Goal: Complete application form

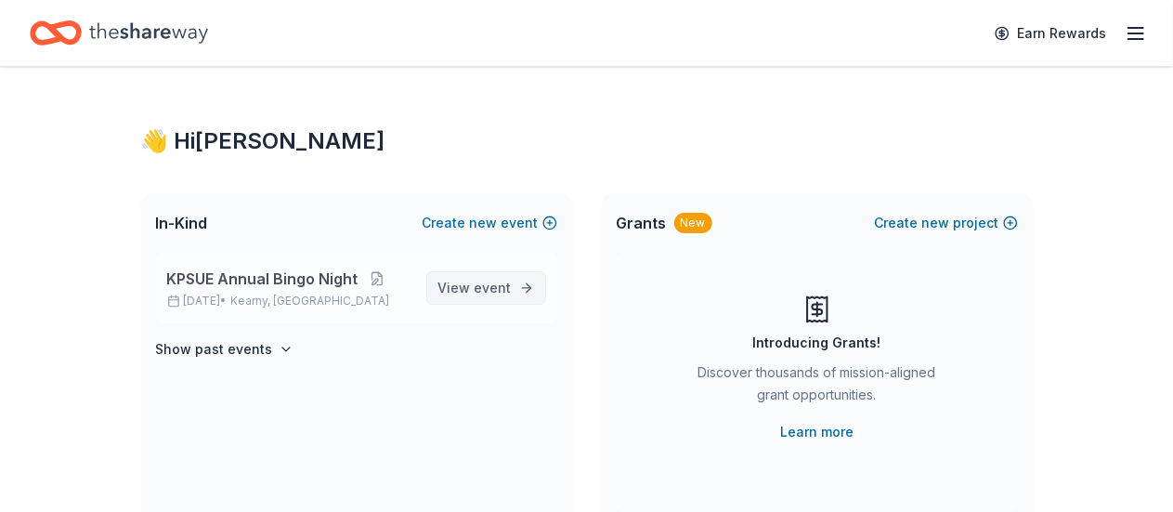
click at [507, 298] on span "View event" at bounding box center [474, 288] width 73 height 22
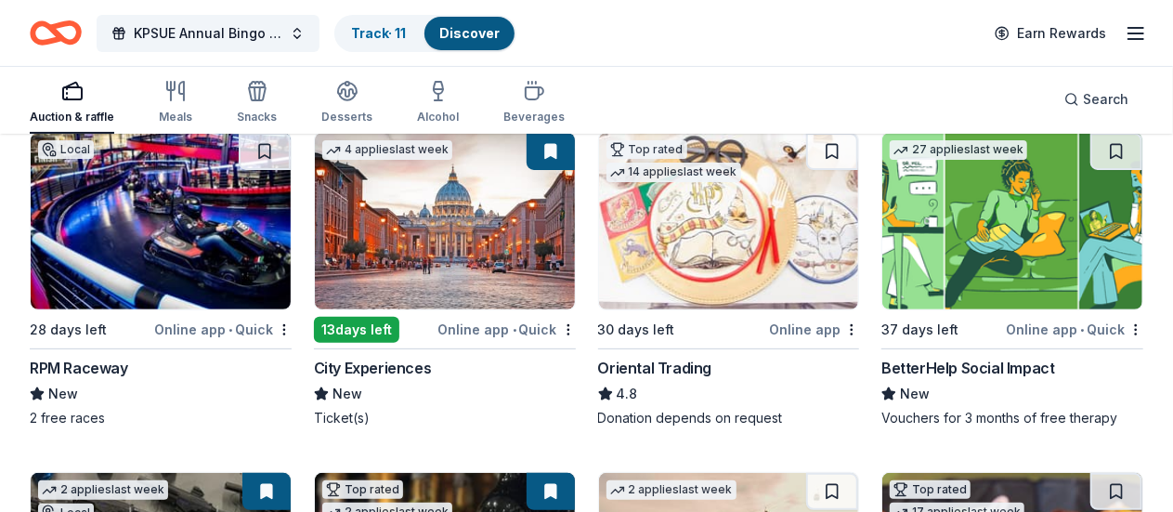
scroll to position [212, 0]
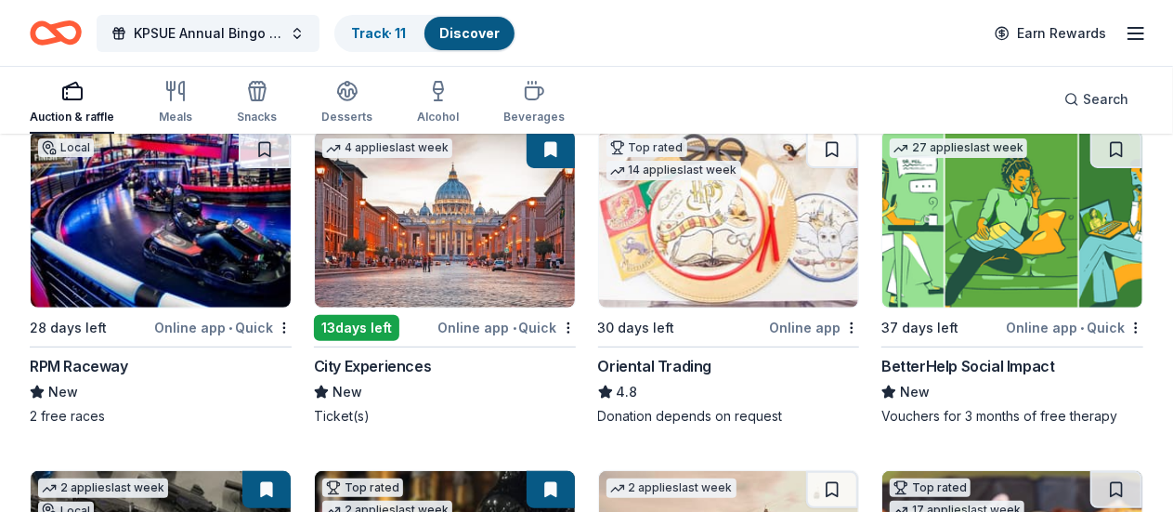
click at [882, 287] on img at bounding box center [1012, 219] width 260 height 176
click at [1094, 154] on button at bounding box center [1118, 149] width 48 height 37
click at [882, 254] on img at bounding box center [1012, 219] width 260 height 176
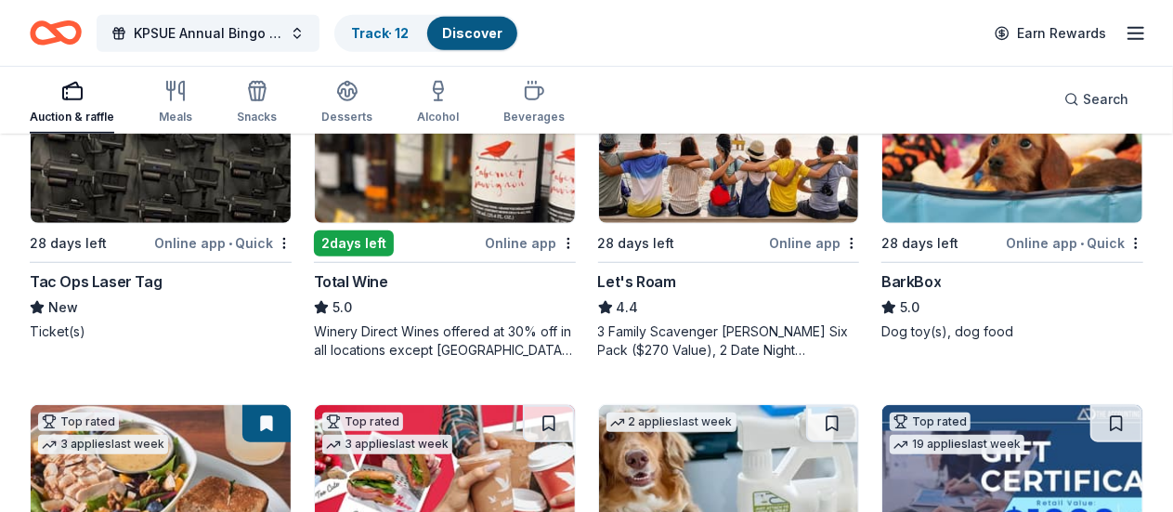
scroll to position [632, 0]
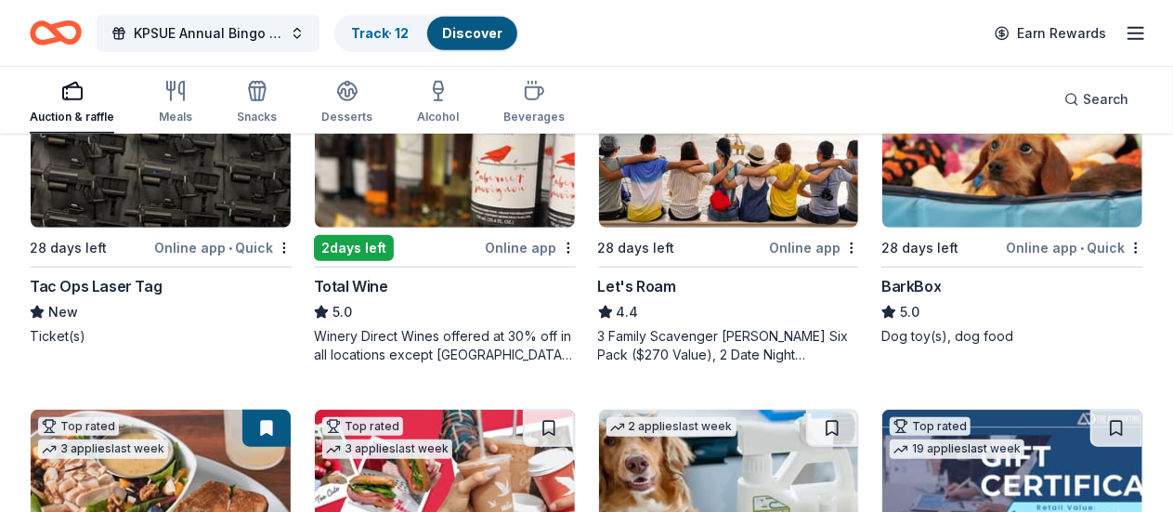
click at [575, 410] on img at bounding box center [445, 498] width 260 height 176
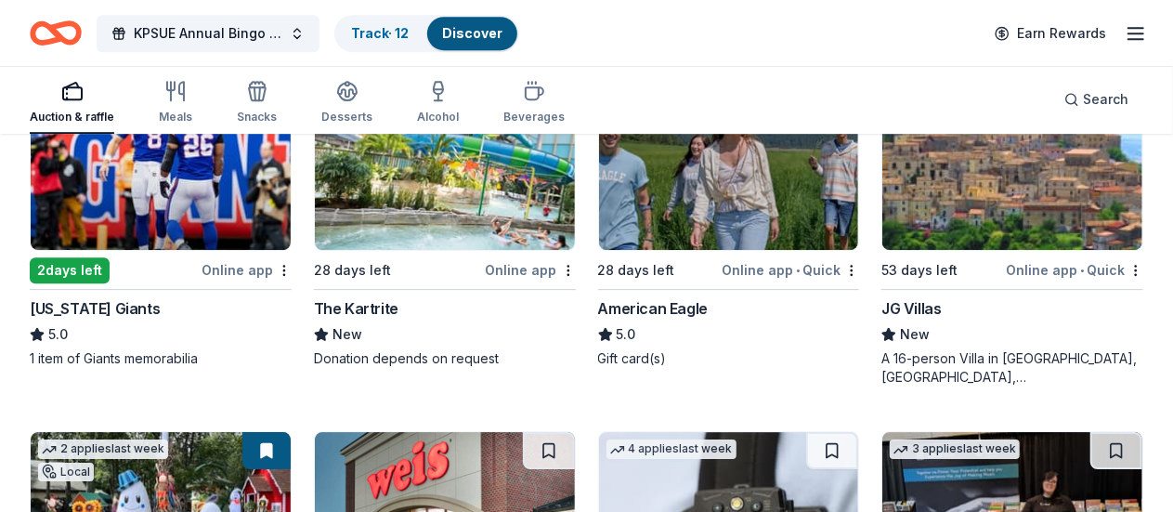
scroll to position [2742, 0]
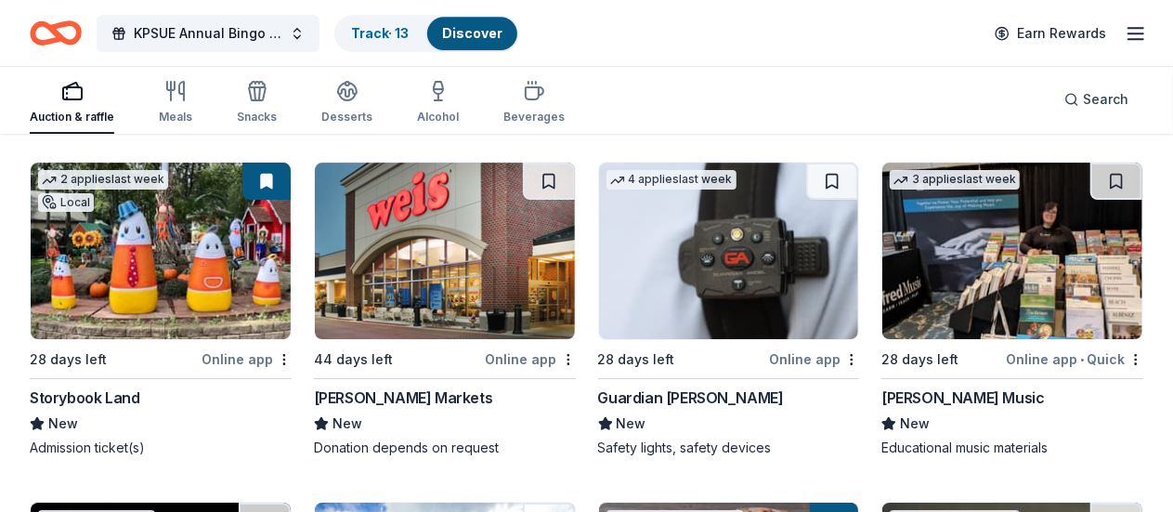
scroll to position [3029, 0]
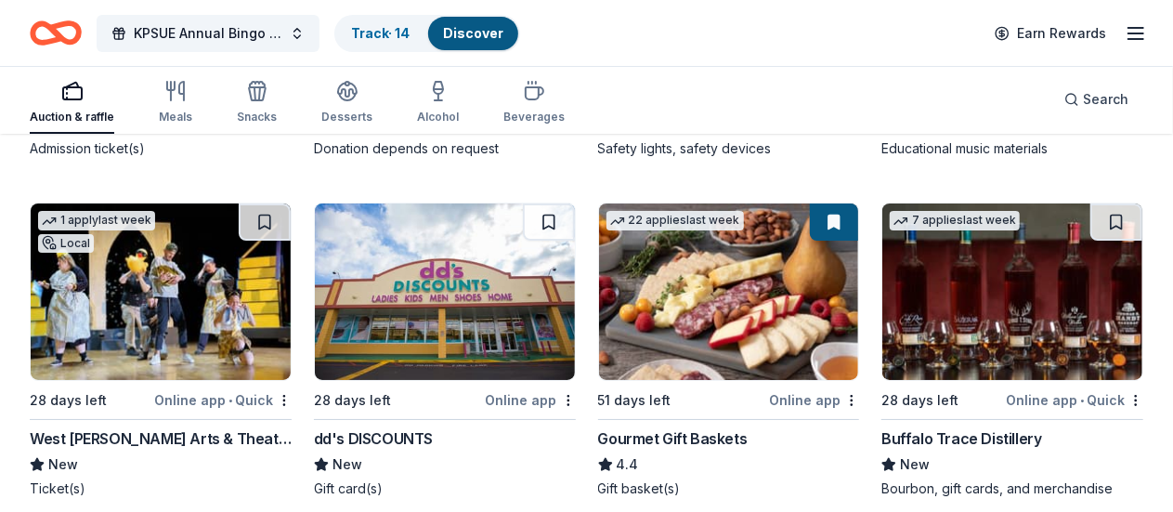
scroll to position [3399, 0]
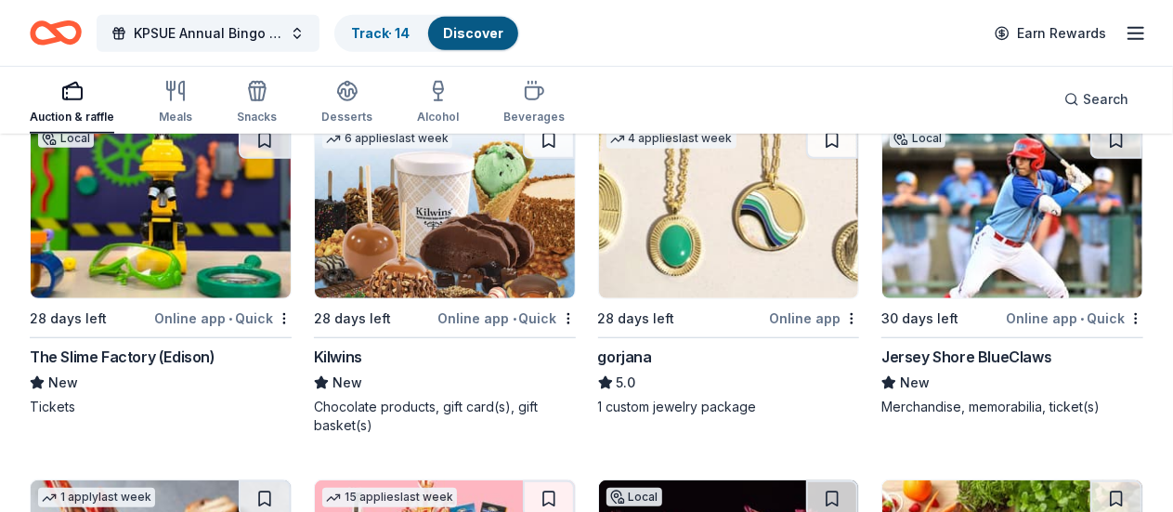
scroll to position [4110, 0]
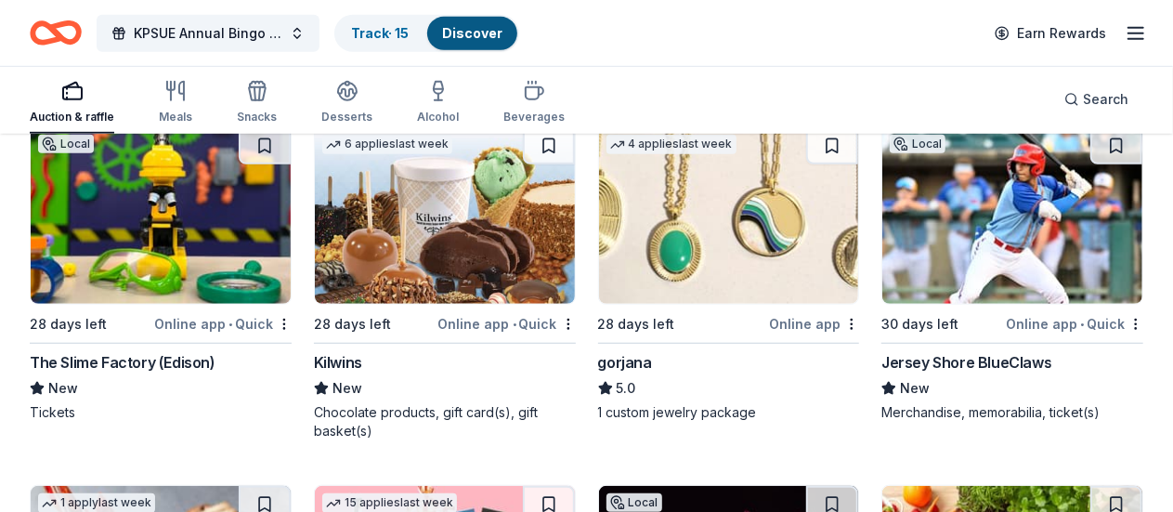
scroll to position [4103, 0]
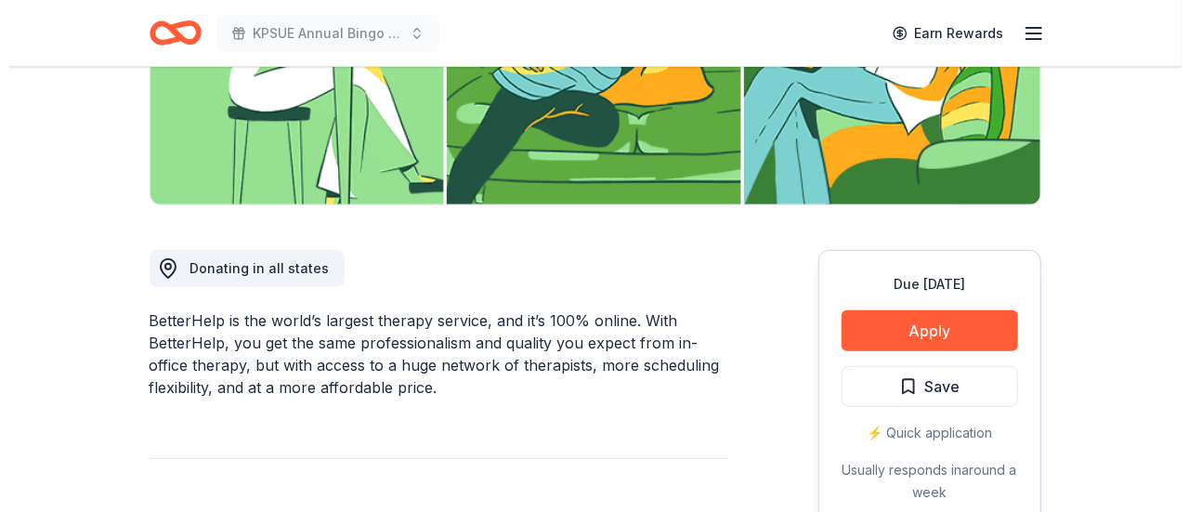
scroll to position [371, 0]
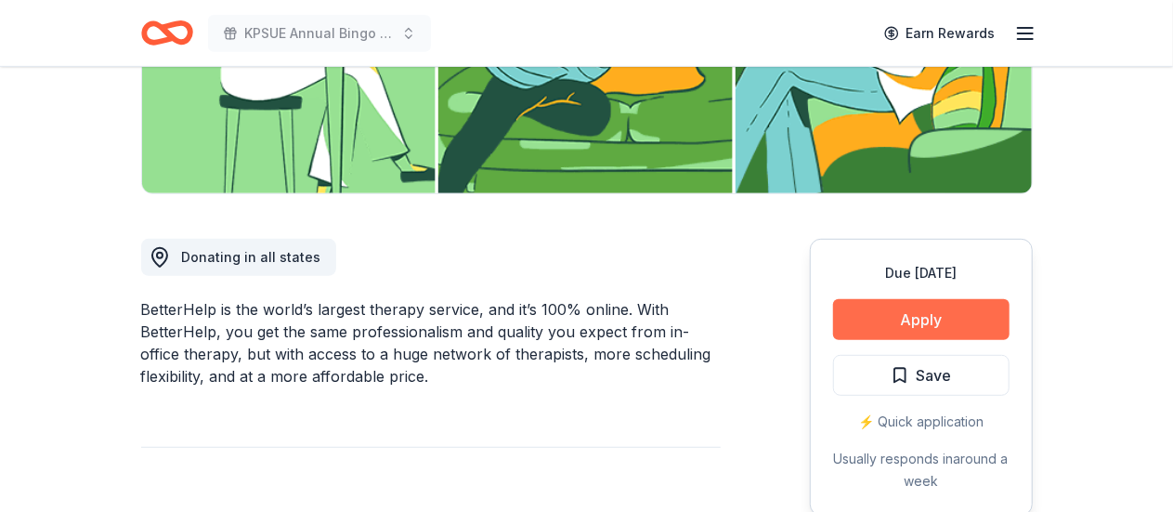
click at [922, 332] on button "Apply" at bounding box center [921, 319] width 176 height 41
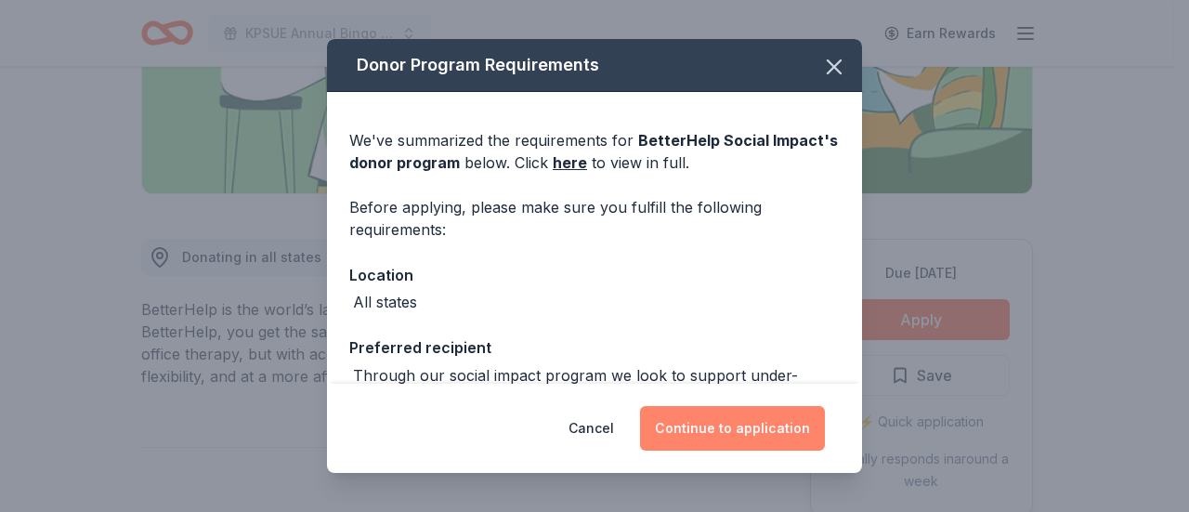
click at [765, 420] on button "Continue to application" at bounding box center [732, 428] width 185 height 45
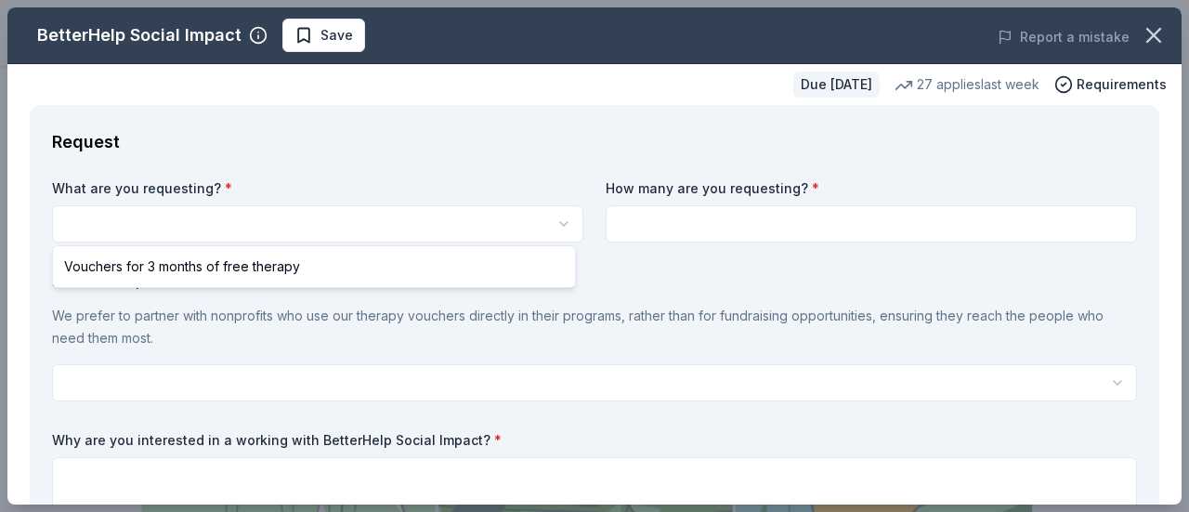
scroll to position [0, 0]
select select "Vouchers for 3 months of free therapy"
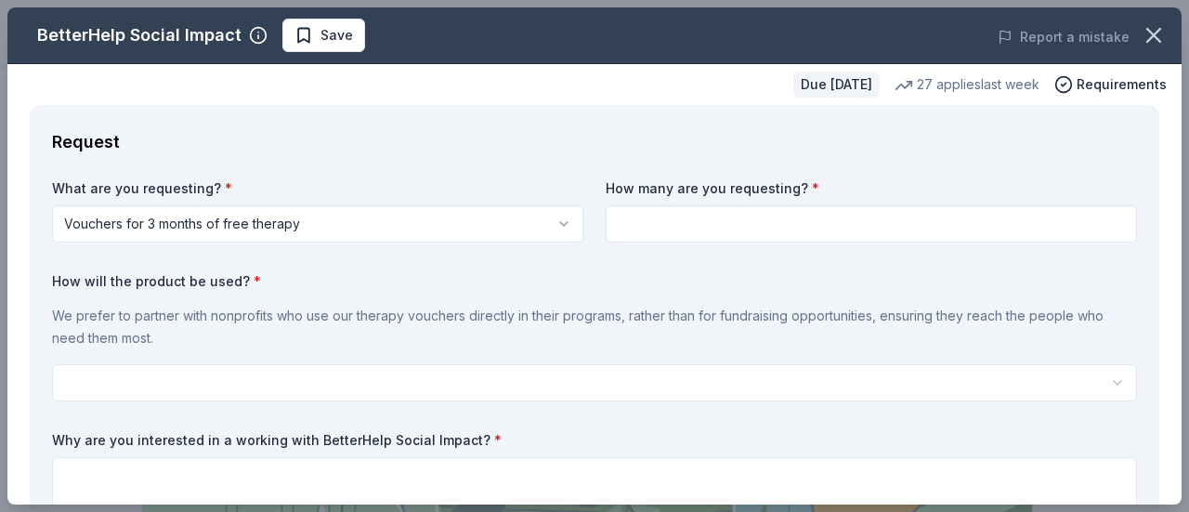
click at [640, 231] on input at bounding box center [871, 223] width 531 height 37
type input "1"
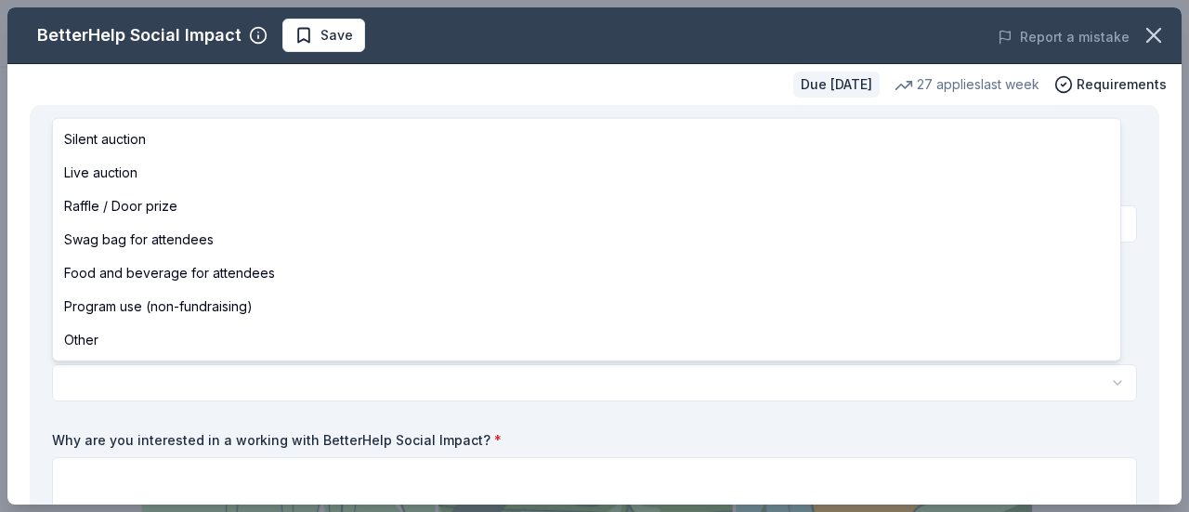
click at [108, 379] on html "KPSUE Annual Bingo Night Save Apply Due in 37 days Share BetterHelp Social Impa…" at bounding box center [594, 256] width 1189 height 512
select select "raffleDoorPrize"
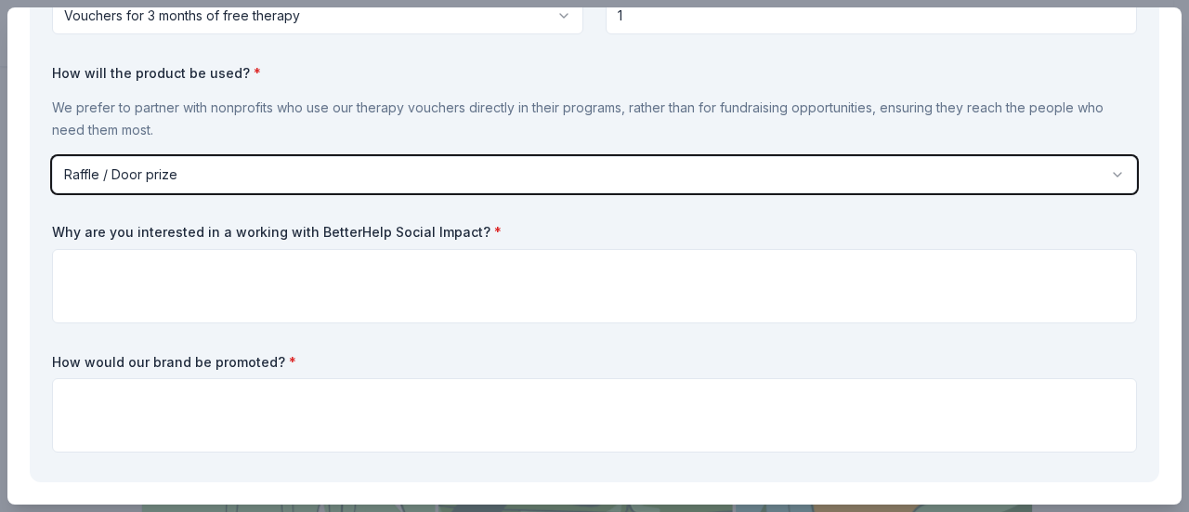
scroll to position [209, 0]
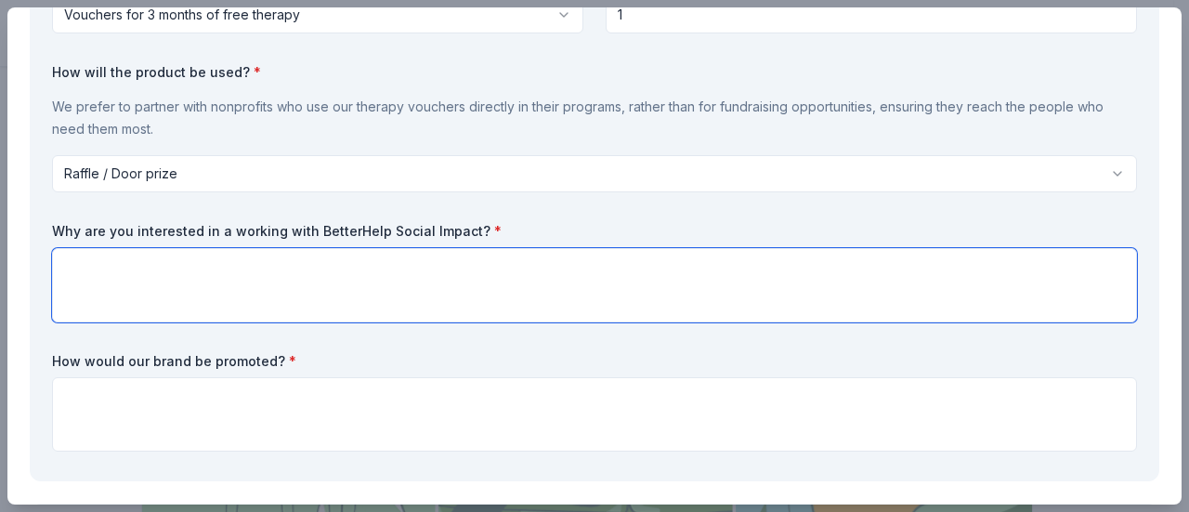
click at [162, 258] on textarea at bounding box center [594, 285] width 1085 height 74
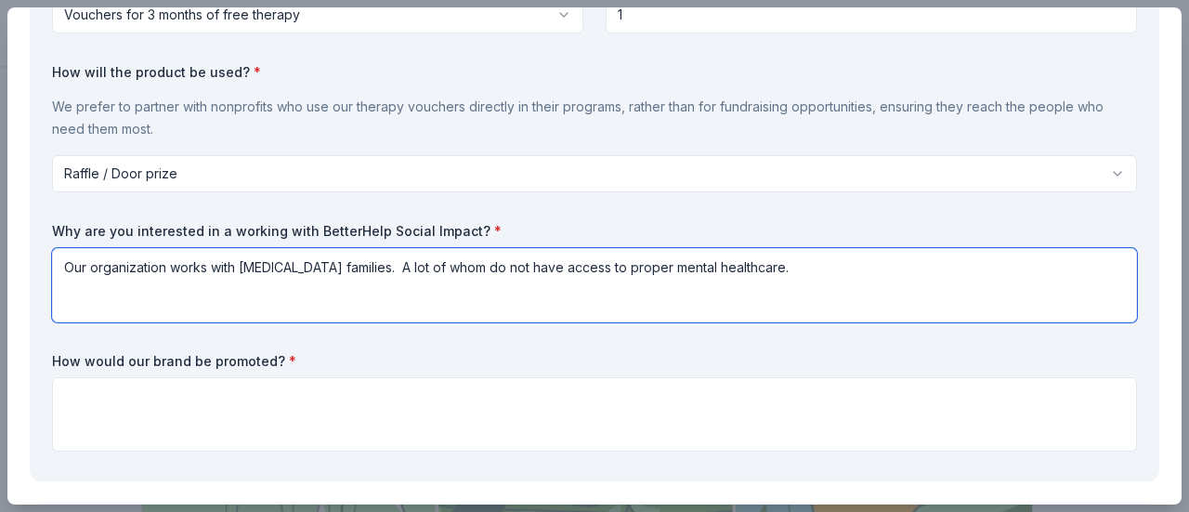
click at [359, 269] on textarea "Our organization works with low income families. A lot of whom do not have acce…" at bounding box center [594, 285] width 1085 height 74
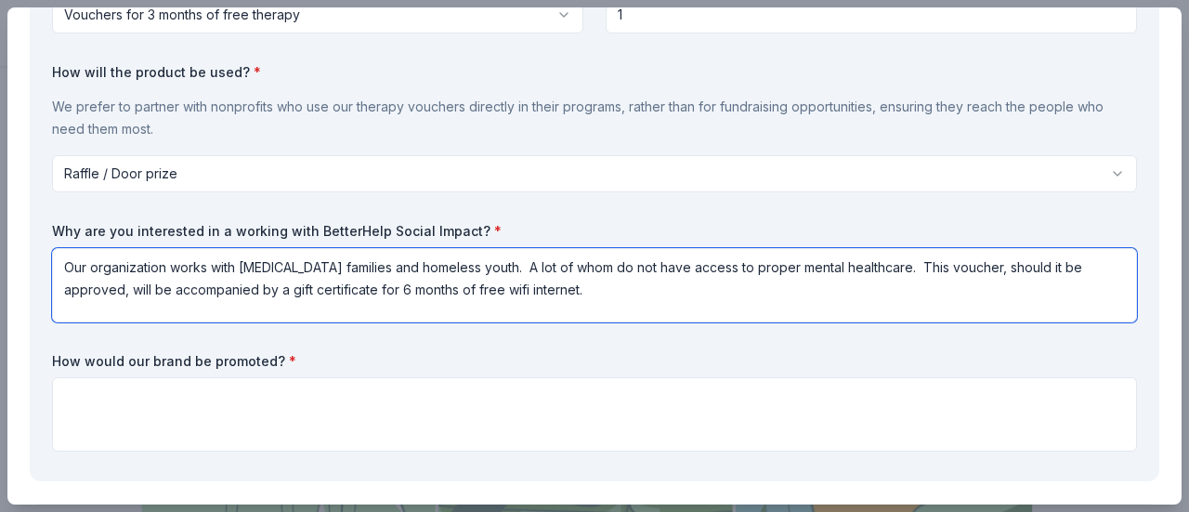
type textarea "Our organization works with low income families and homeless youth. A lot of wh…"
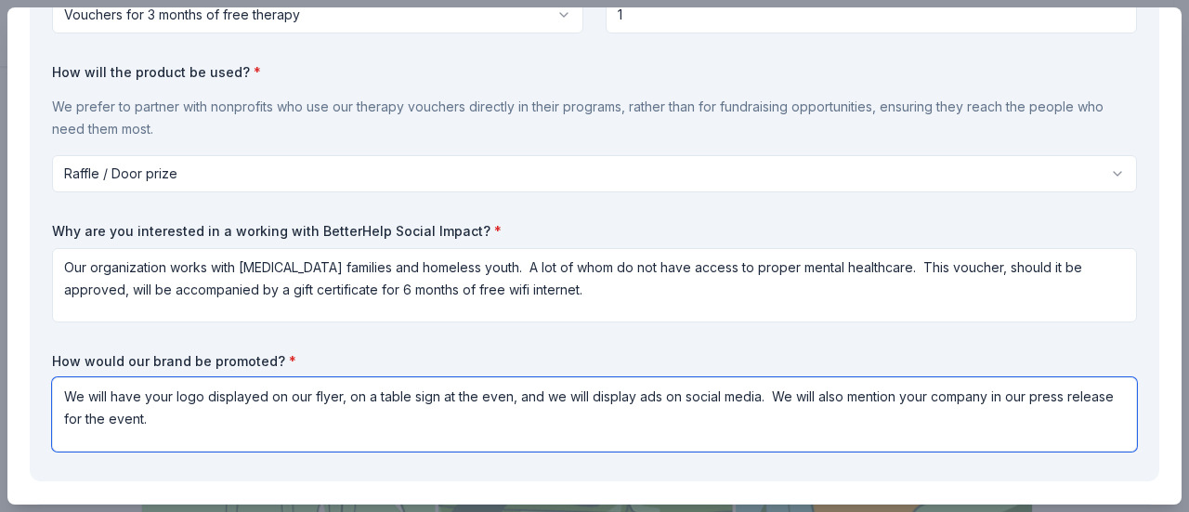
type textarea "We will have your logo displayed on our flyer, on a table sign at the even, and…"
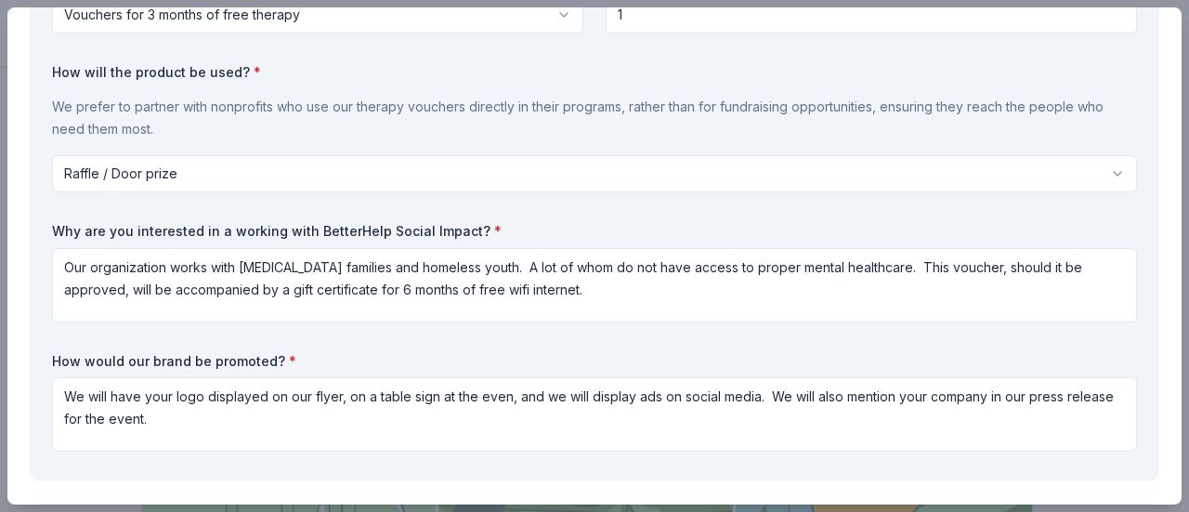
scroll to position [689, 0]
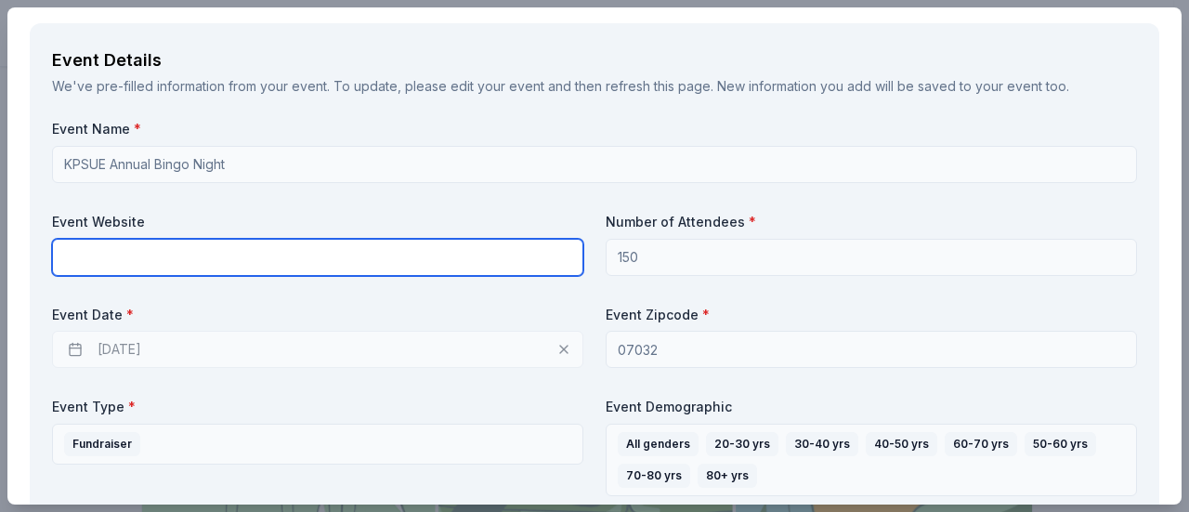
type input "i"
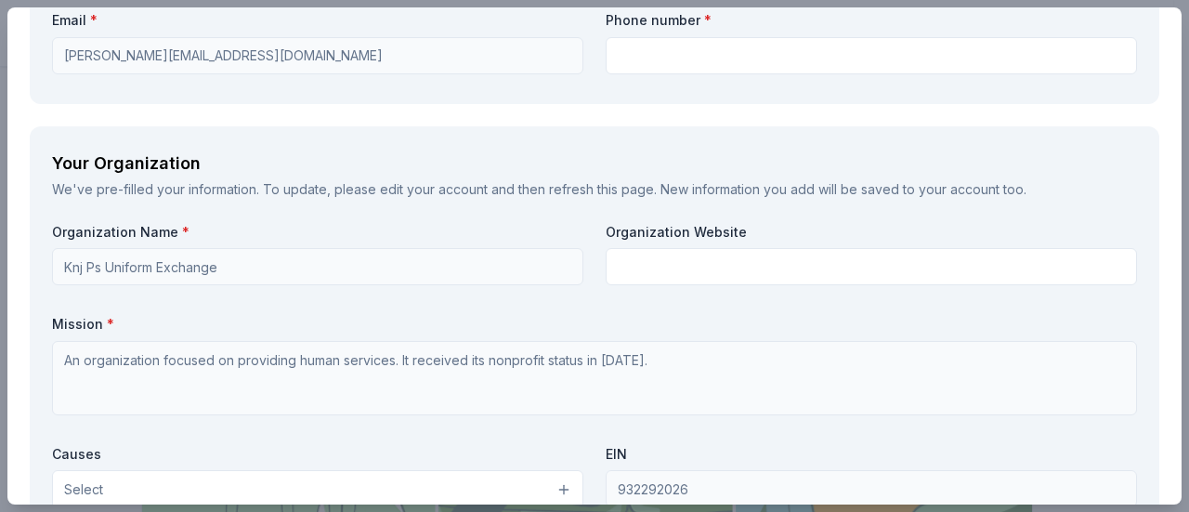
scroll to position [1545, 0]
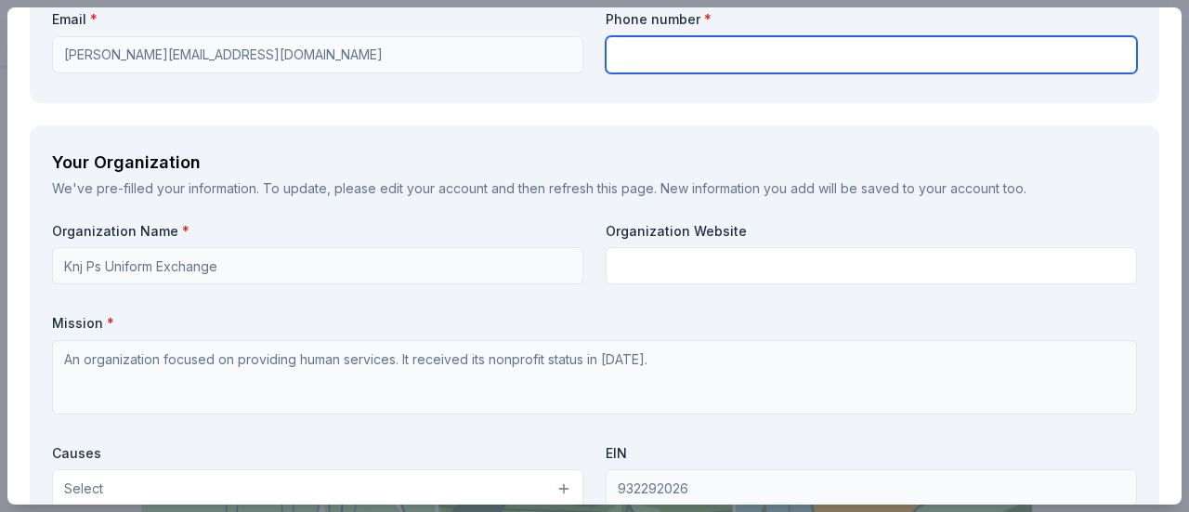
click at [684, 52] on input "text" at bounding box center [871, 54] width 531 height 37
type input "2019488414"
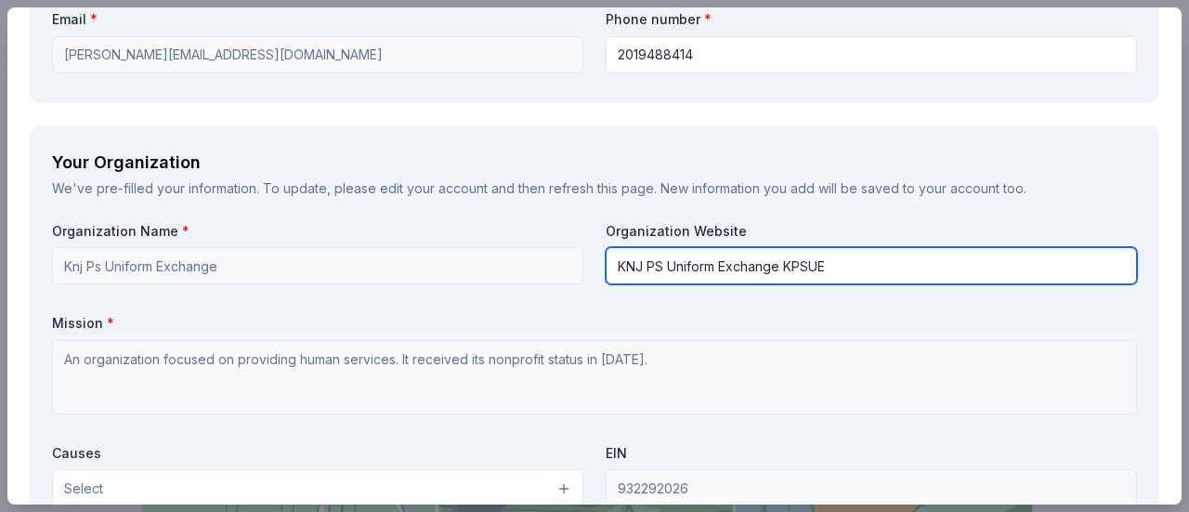
click at [661, 269] on input "KNJ PS Uniform Exchange KPSUE" at bounding box center [871, 265] width 531 height 37
type input "https://www.kpsue.org"
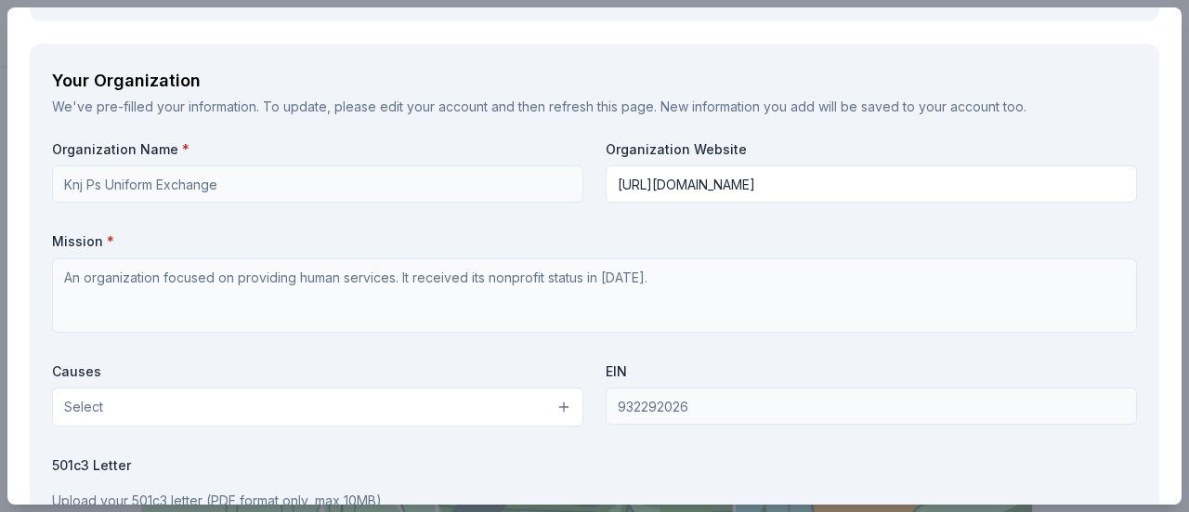
scroll to position [1676, 0]
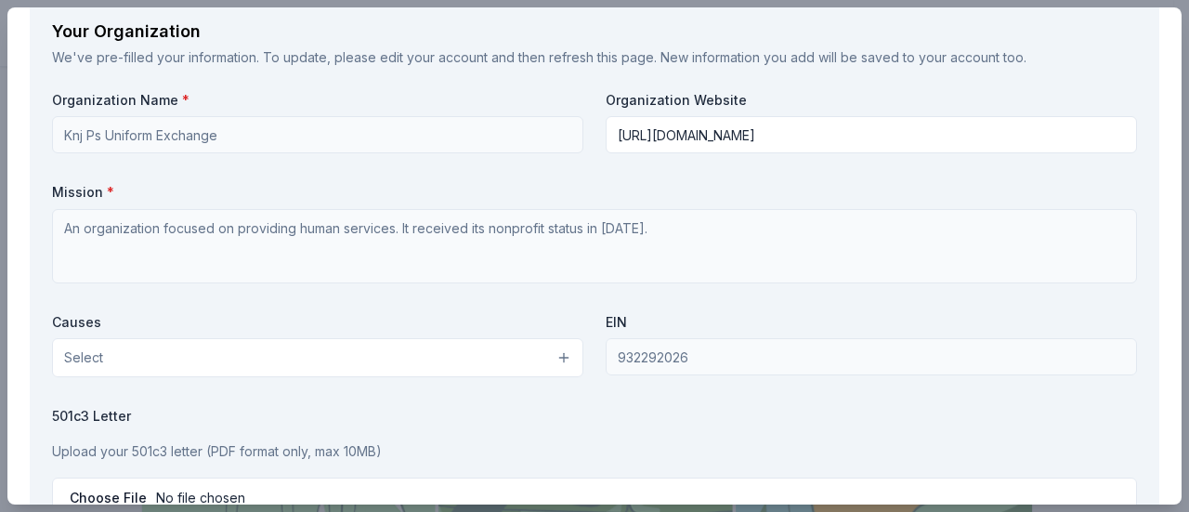
click at [554, 354] on button "Select" at bounding box center [317, 357] width 531 height 39
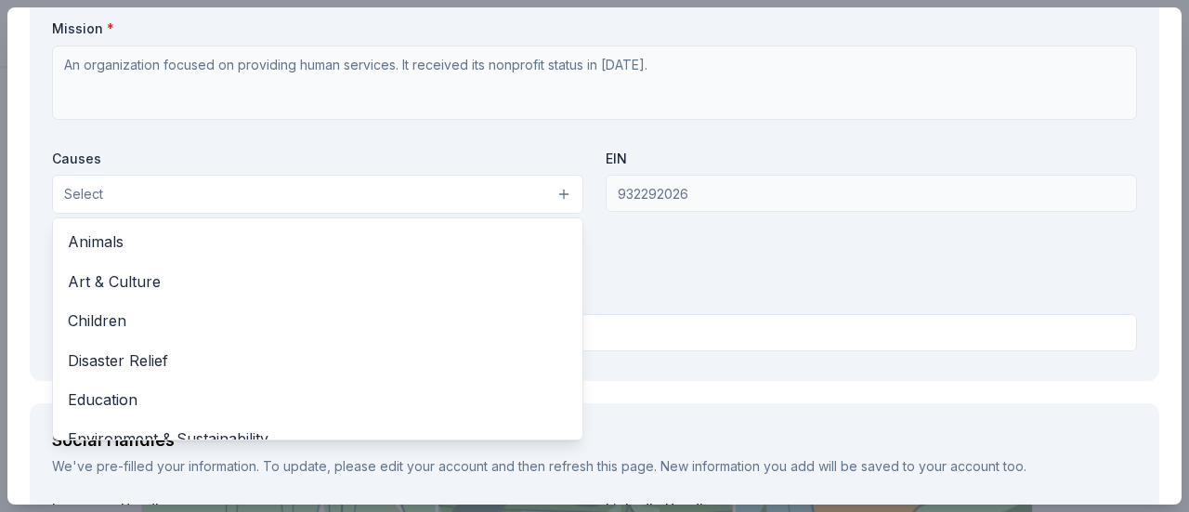
scroll to position [1843, 0]
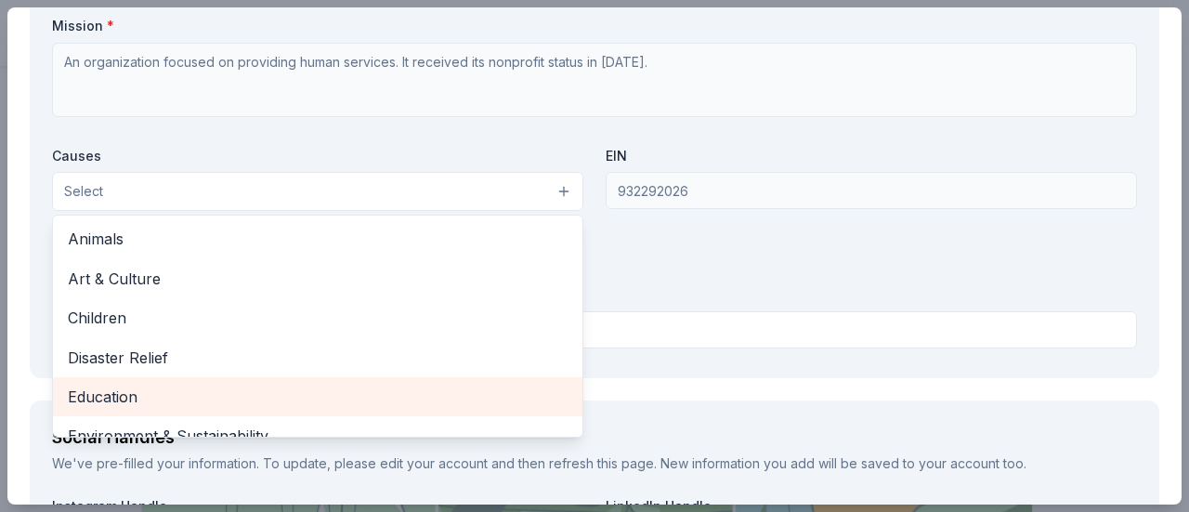
click at [299, 384] on span "Education" at bounding box center [318, 396] width 500 height 24
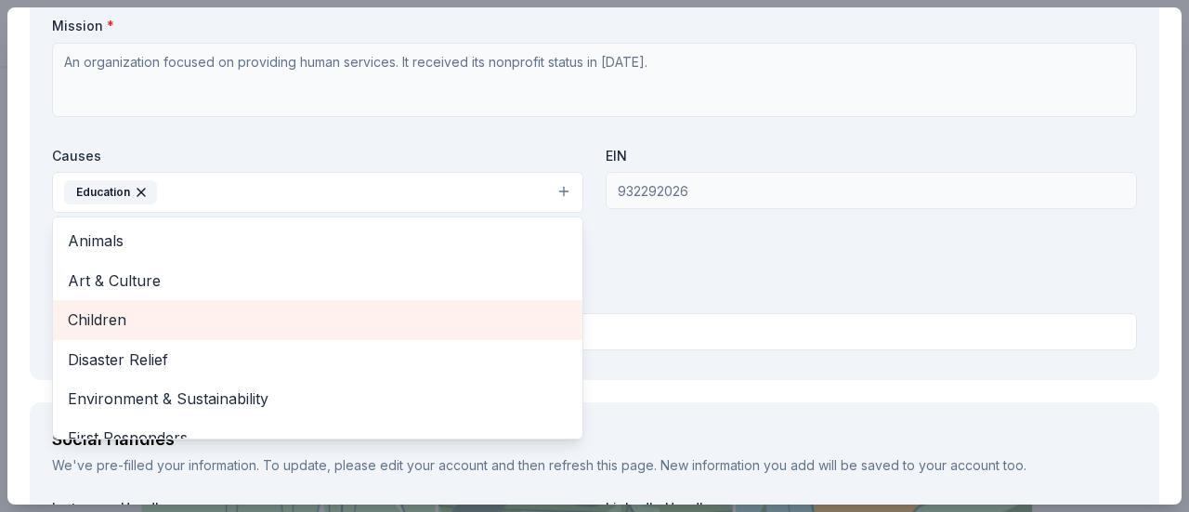
click at [539, 311] on span "Children" at bounding box center [318, 319] width 500 height 24
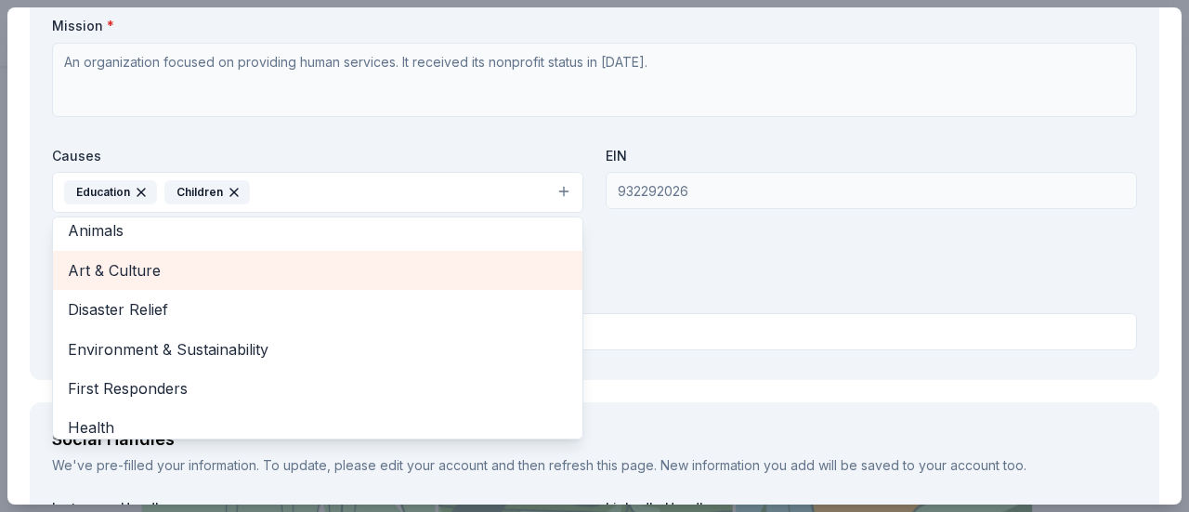
scroll to position [11, 0]
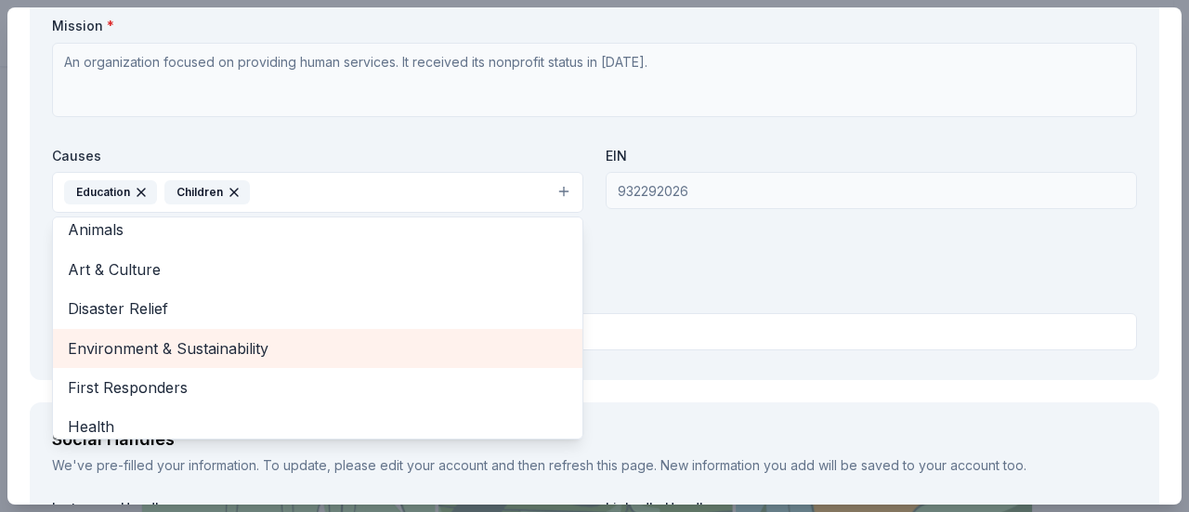
click at [331, 336] on span "Environment & Sustainability" at bounding box center [318, 348] width 500 height 24
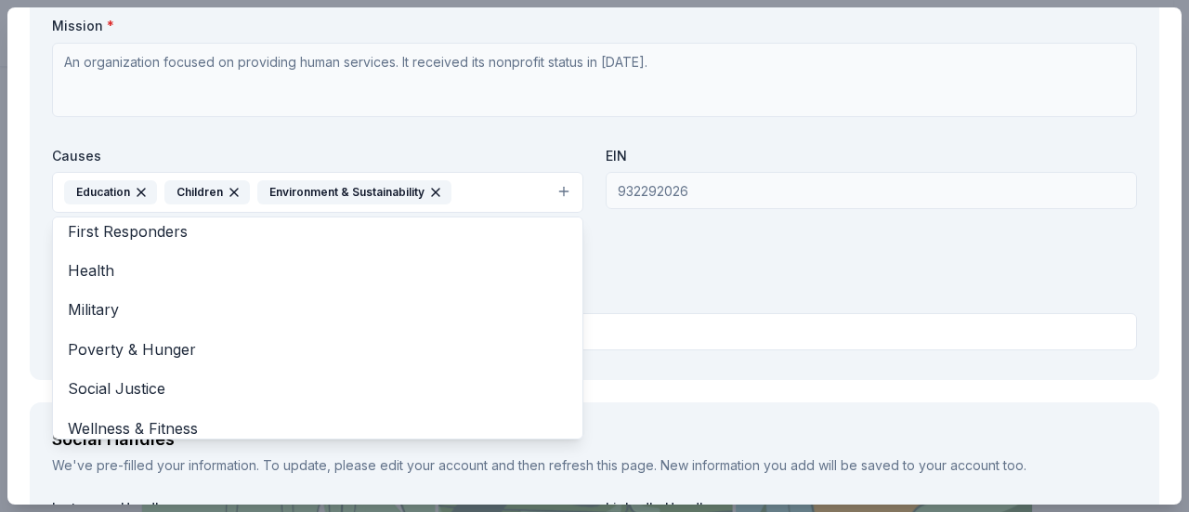
scroll to position [139, 0]
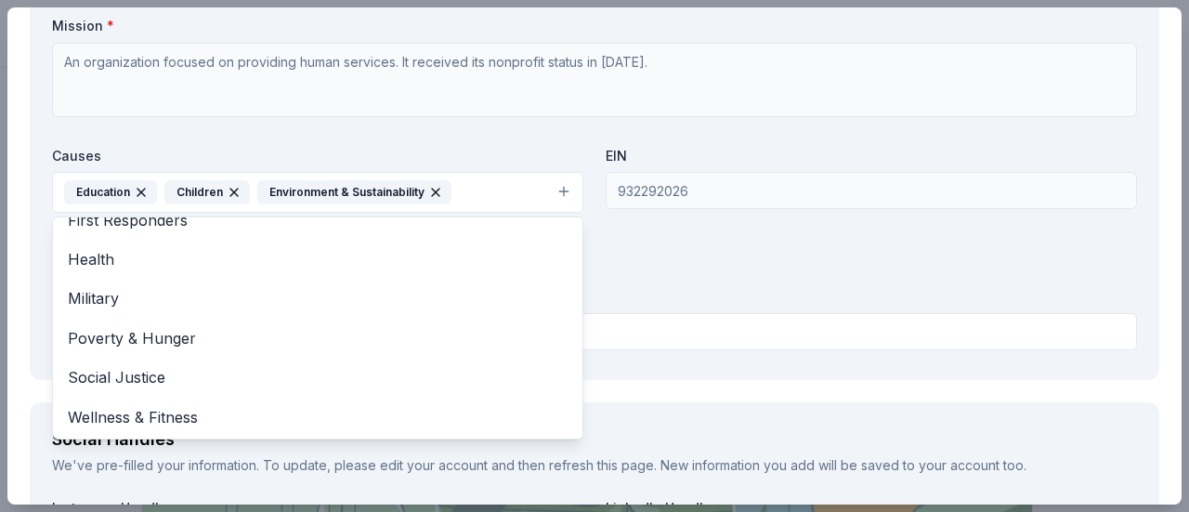
click at [717, 292] on div "Organization Name * Knj Ps Uniform Exchange Organization Website https://www.kp…" at bounding box center [594, 141] width 1085 height 433
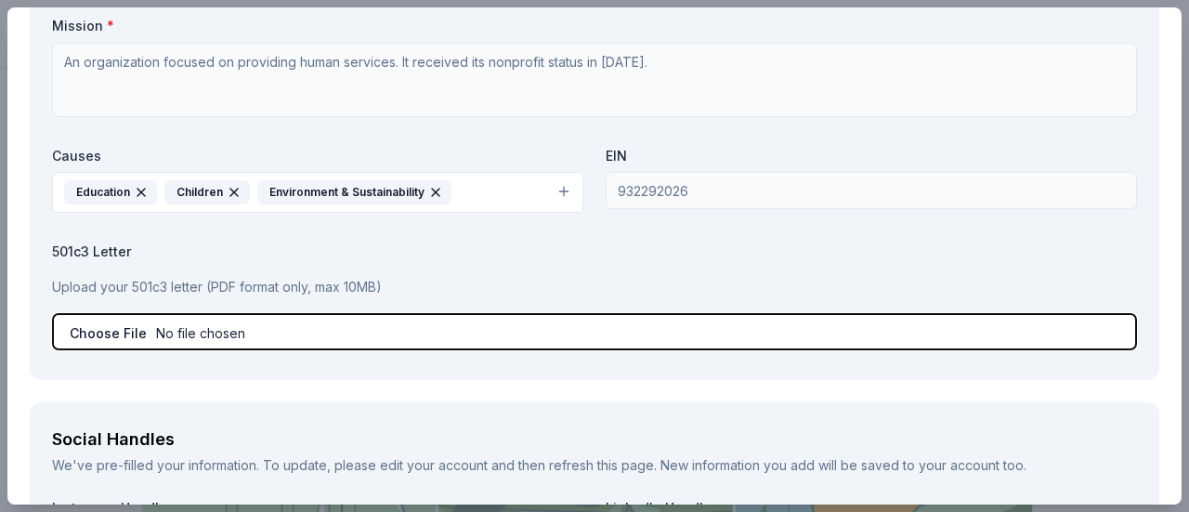
click at [246, 319] on input "file" at bounding box center [594, 331] width 1085 height 37
type input "C:\fakepath\Determination Letter.pdf"
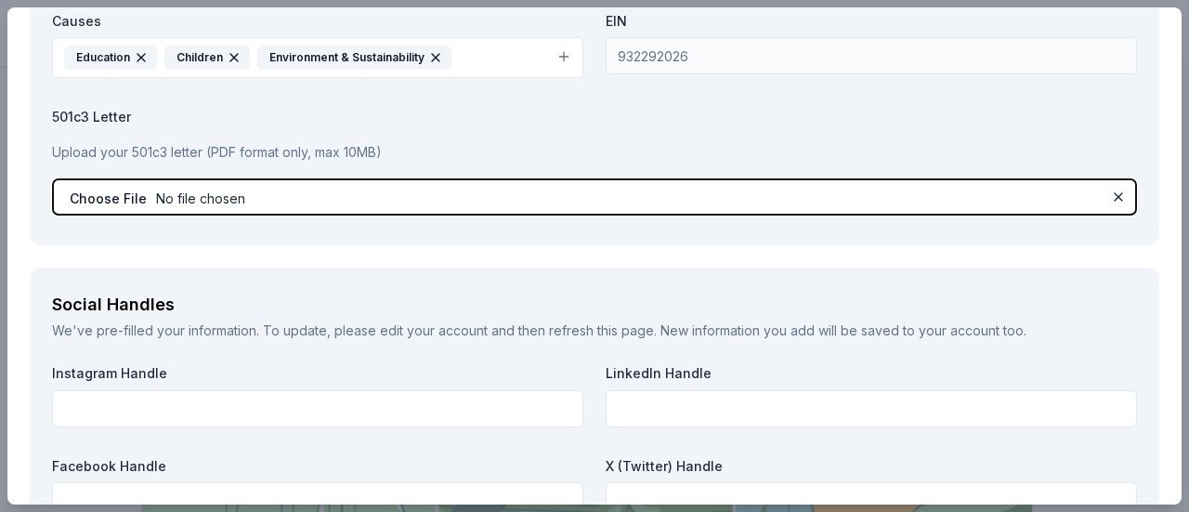
scroll to position [1978, 0]
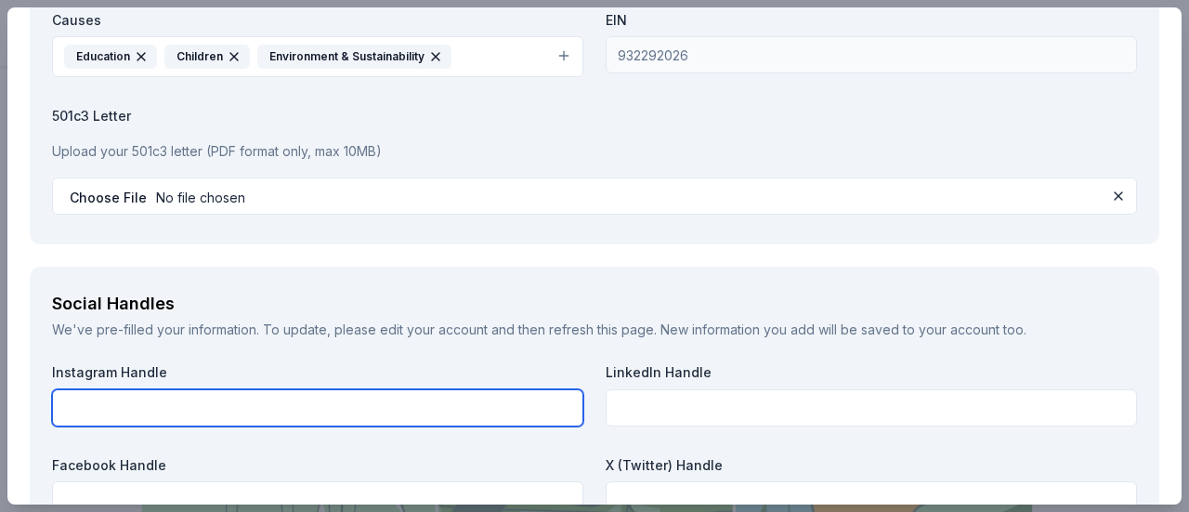
click at [273, 406] on input "text" at bounding box center [317, 407] width 531 height 37
type input "kpsue_nj"
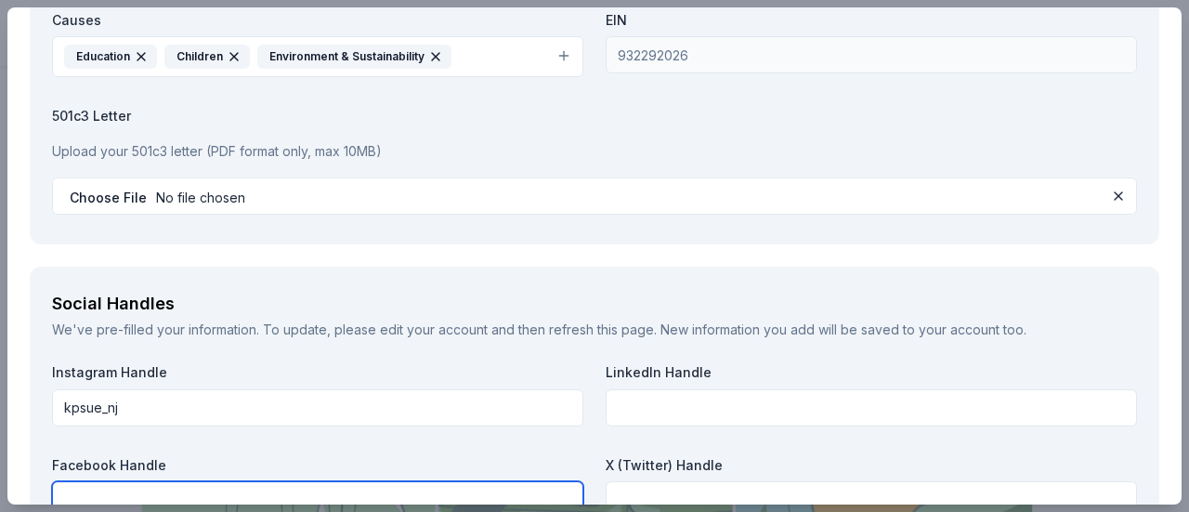
scroll to position [1988, 0]
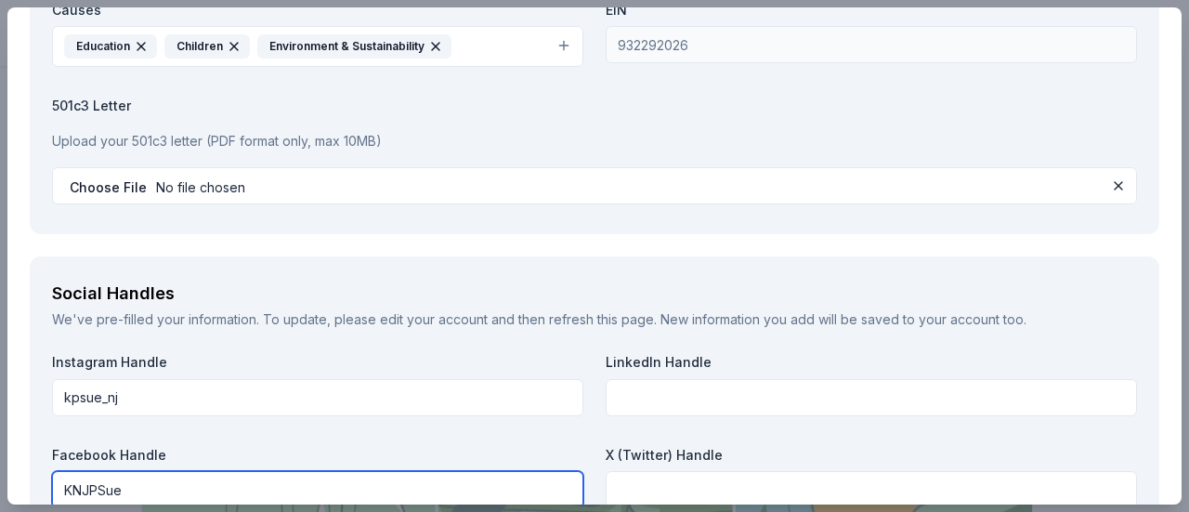
type input "KNJPSue"
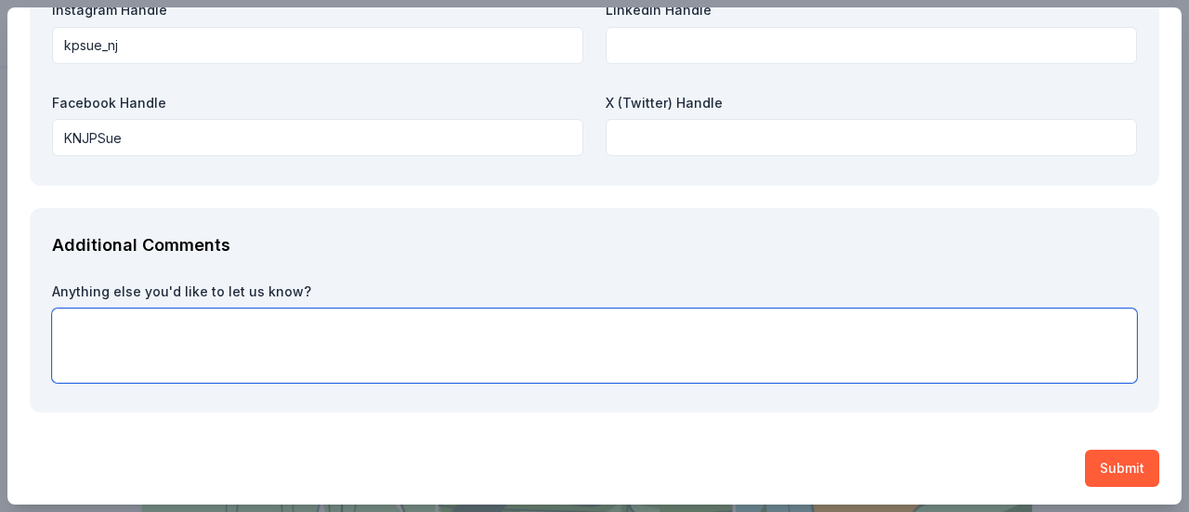
paste textarea "KNJ PS Uniform Exchange is a grassroots nonprofit serving the 40,000+ residents…"
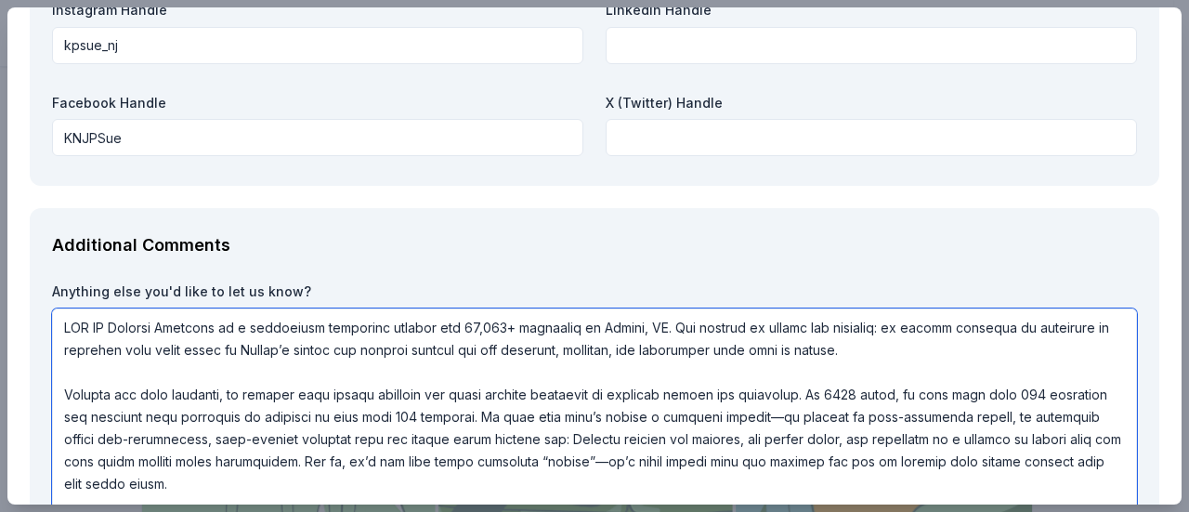
scroll to position [2586, 0]
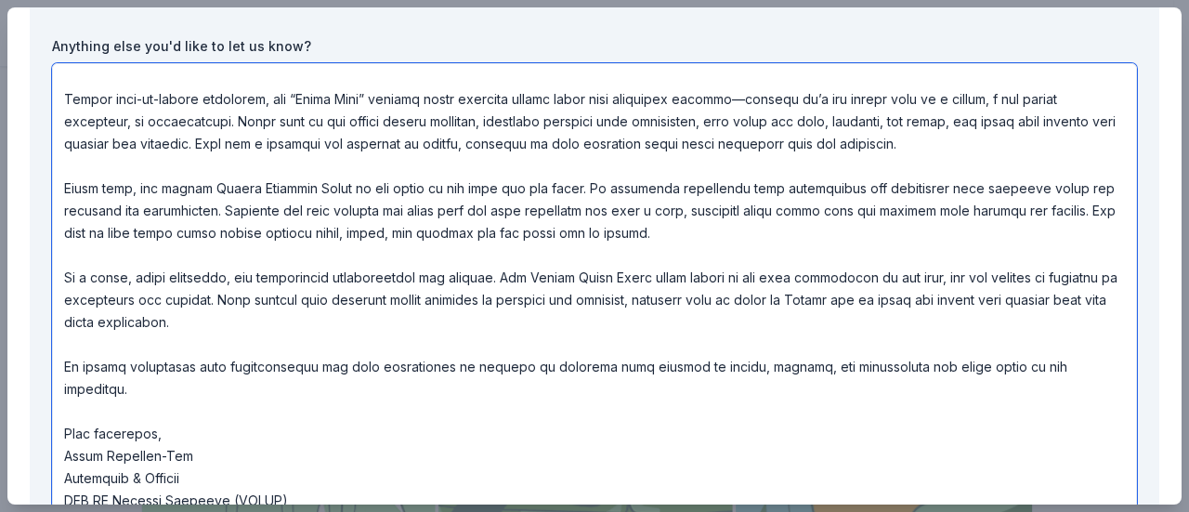
type textarea "KNJ PS Uniform Exchange is a grassroots nonprofit serving the 40,000+ residents…"
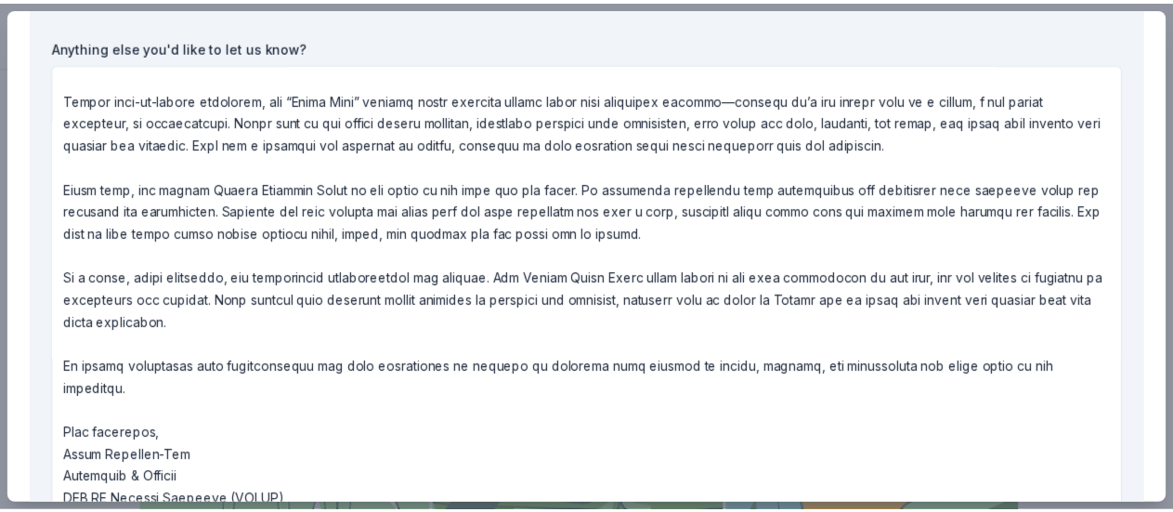
scroll to position [2712, 0]
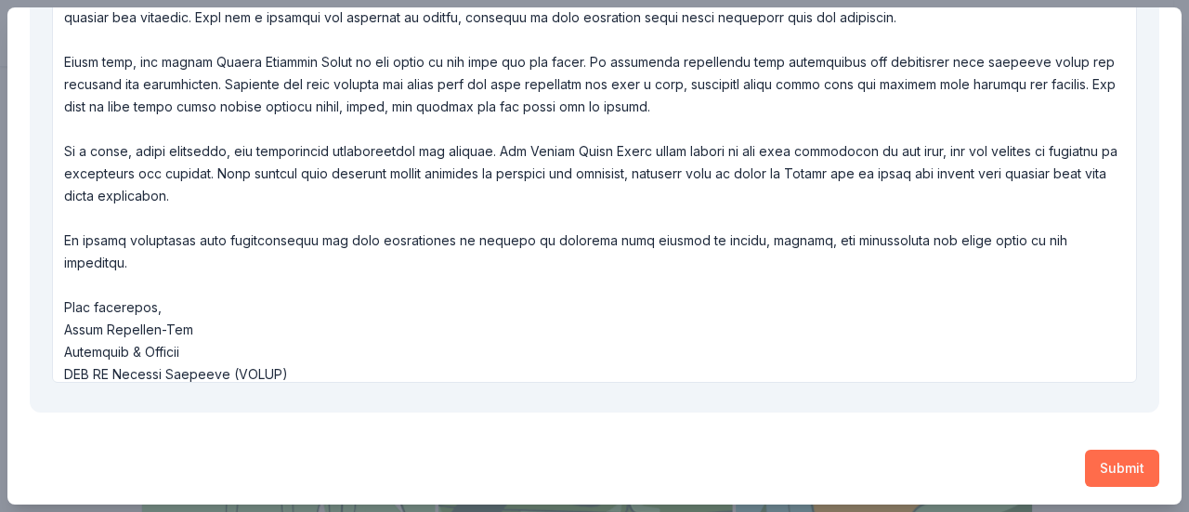
click at [1123, 476] on button "Submit" at bounding box center [1122, 467] width 74 height 37
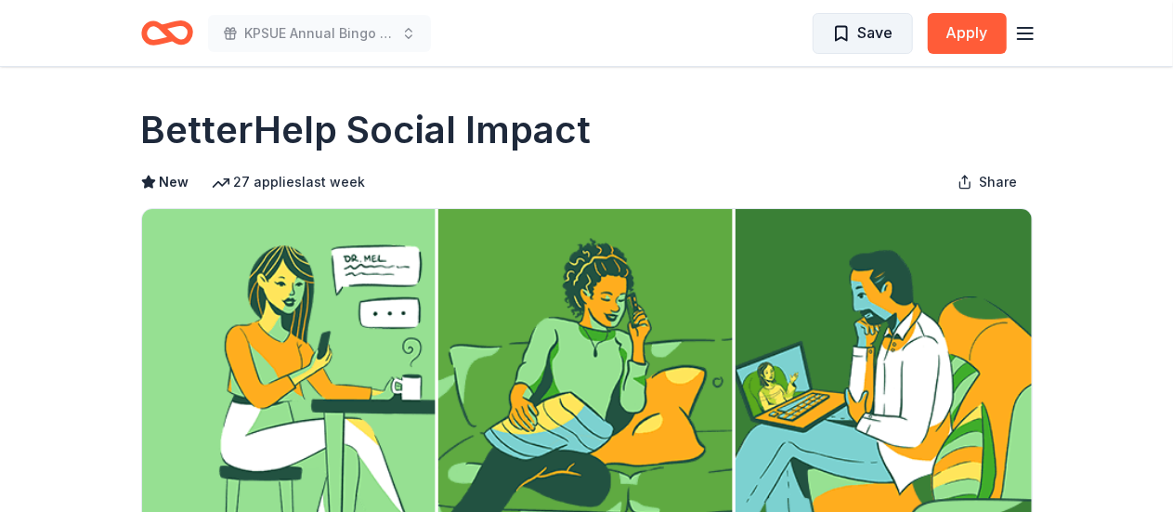
click at [876, 34] on span "Save" at bounding box center [875, 32] width 35 height 24
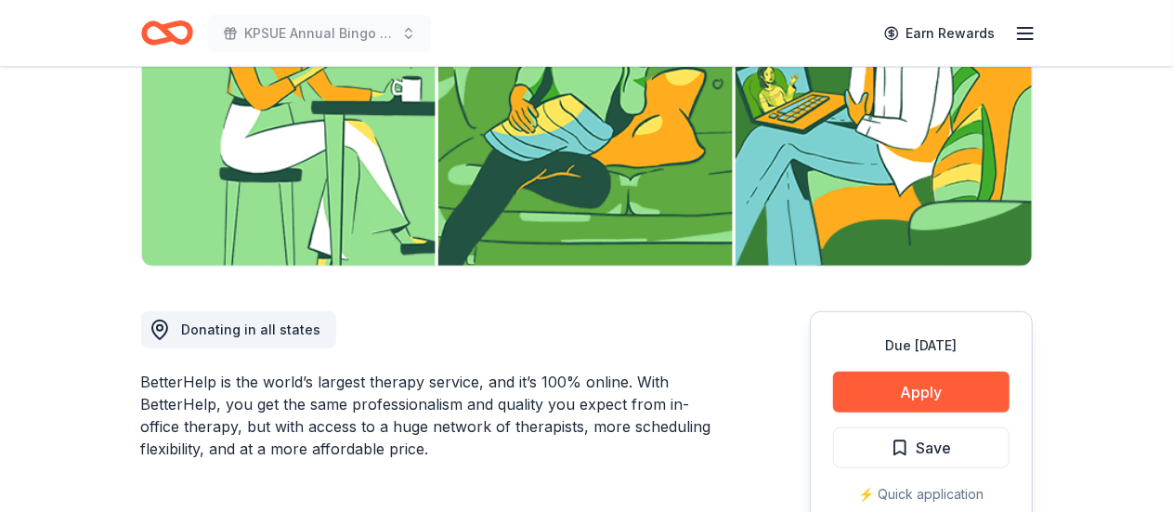
scroll to position [299, 0]
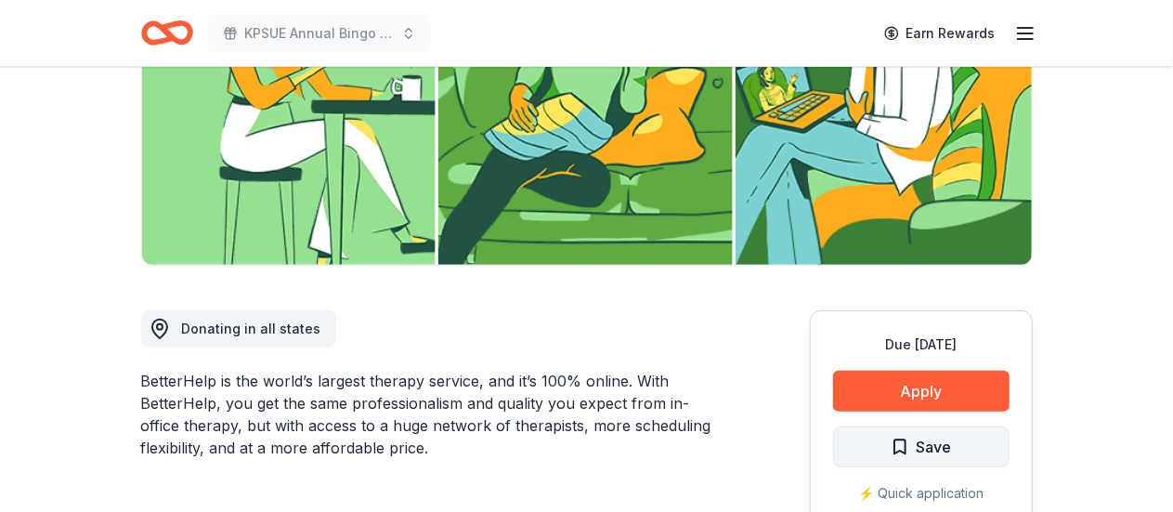
click at [934, 448] on span "Save" at bounding box center [934, 447] width 35 height 24
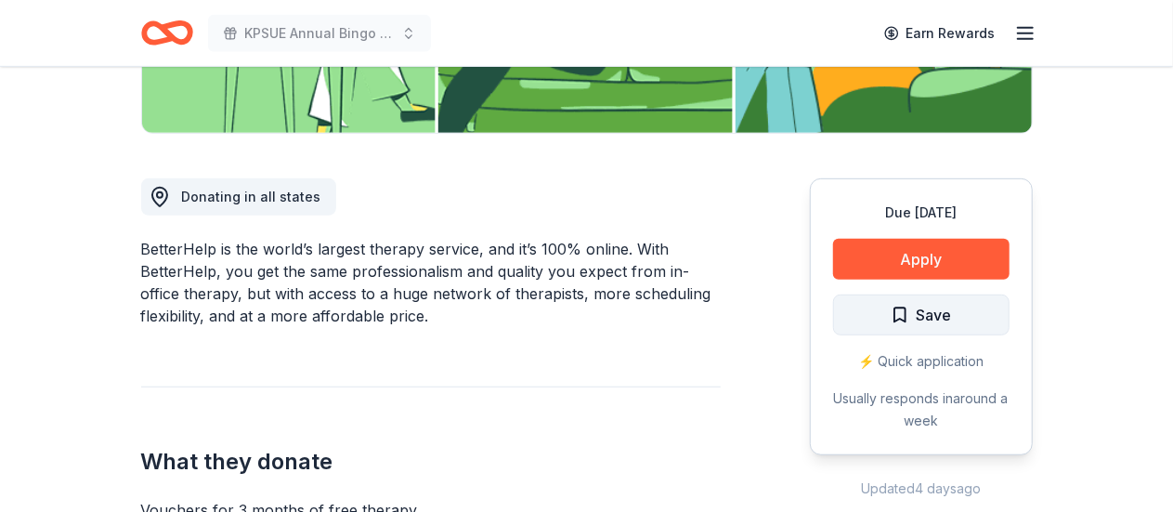
scroll to position [446, 0]
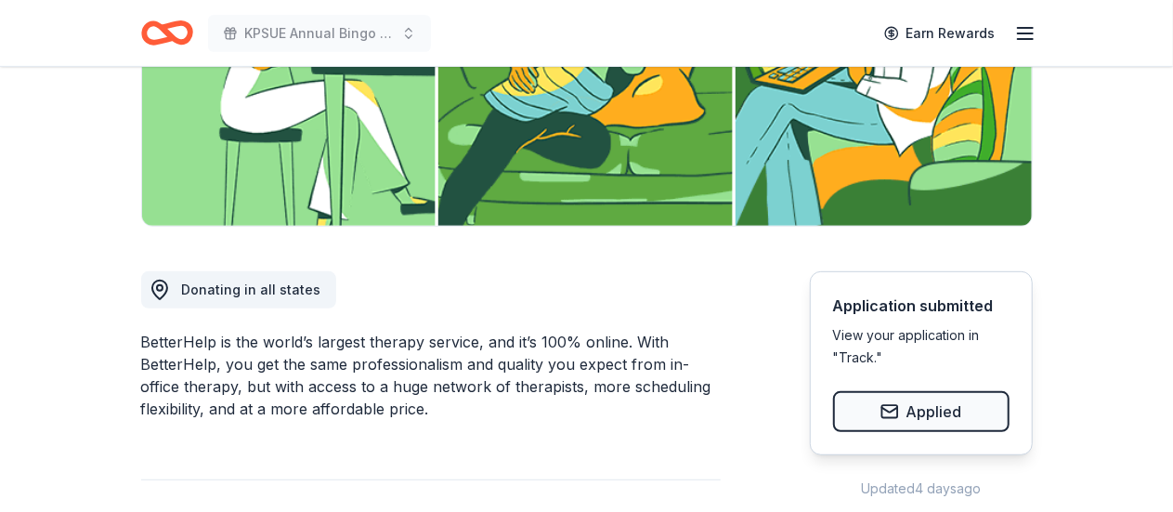
scroll to position [339, 0]
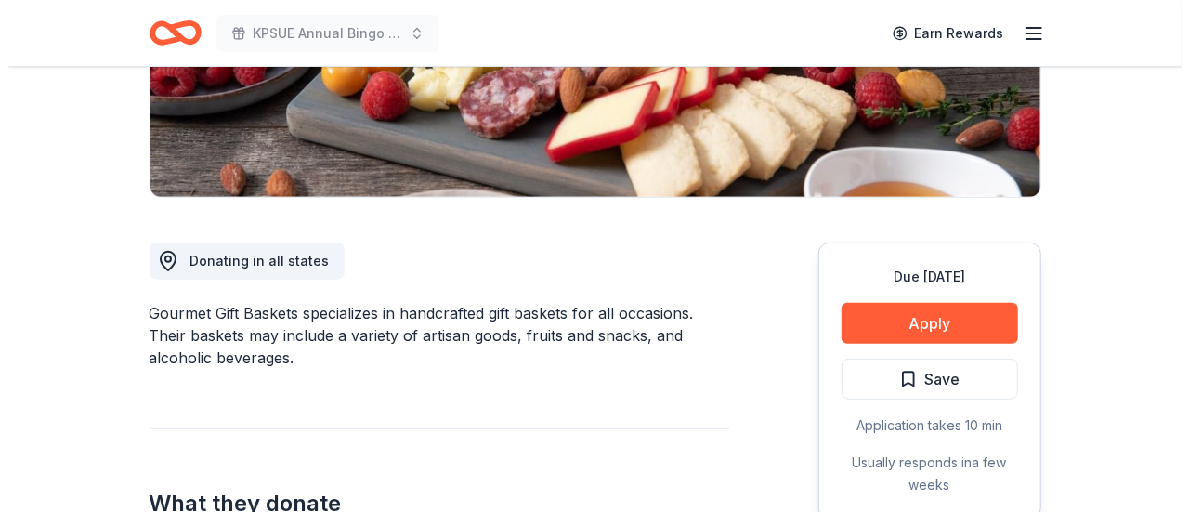
scroll to position [368, 0]
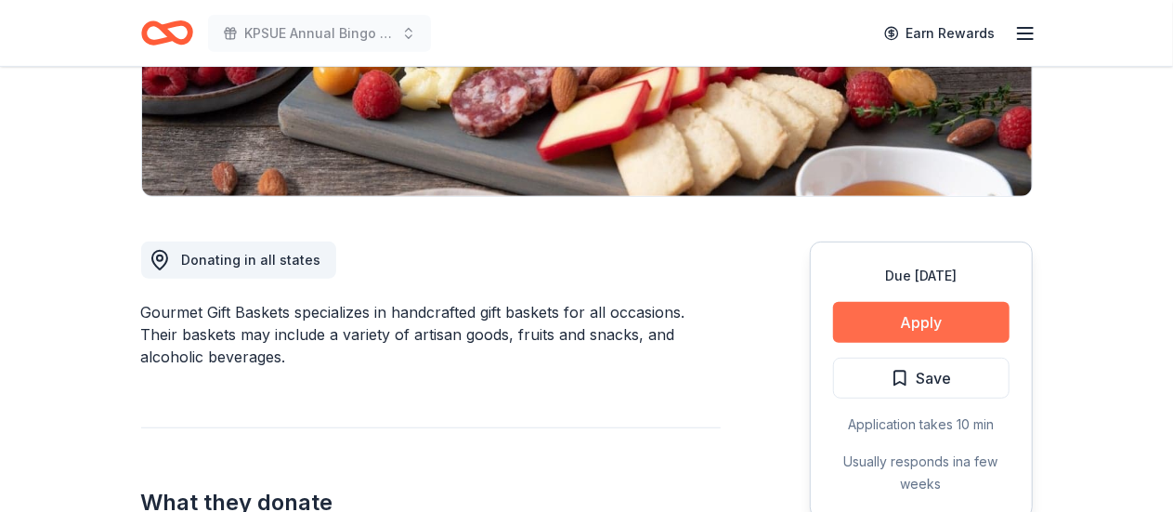
click at [882, 311] on button "Apply" at bounding box center [921, 322] width 176 height 41
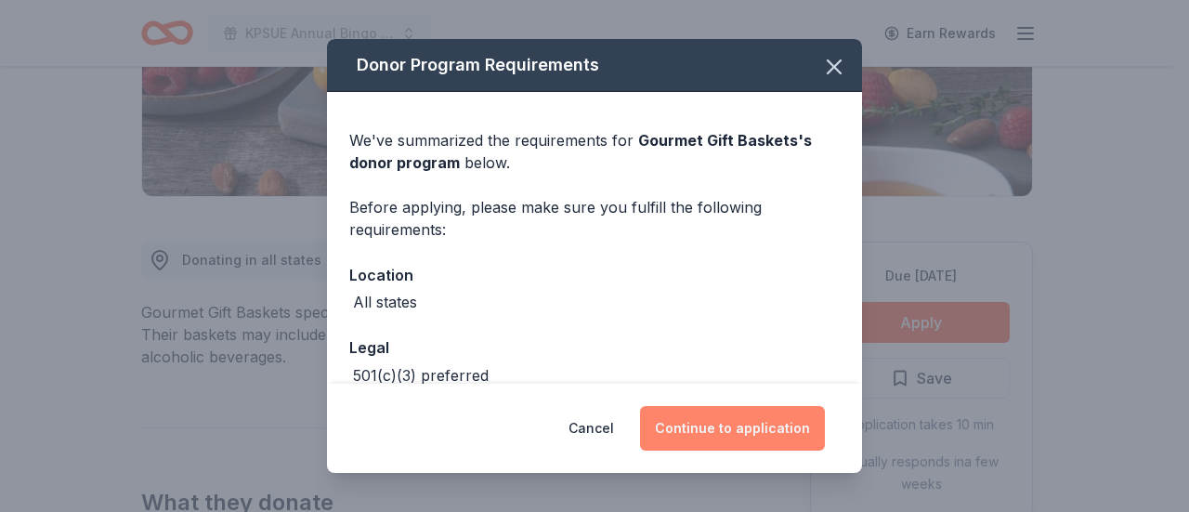
click at [737, 420] on button "Continue to application" at bounding box center [732, 428] width 185 height 45
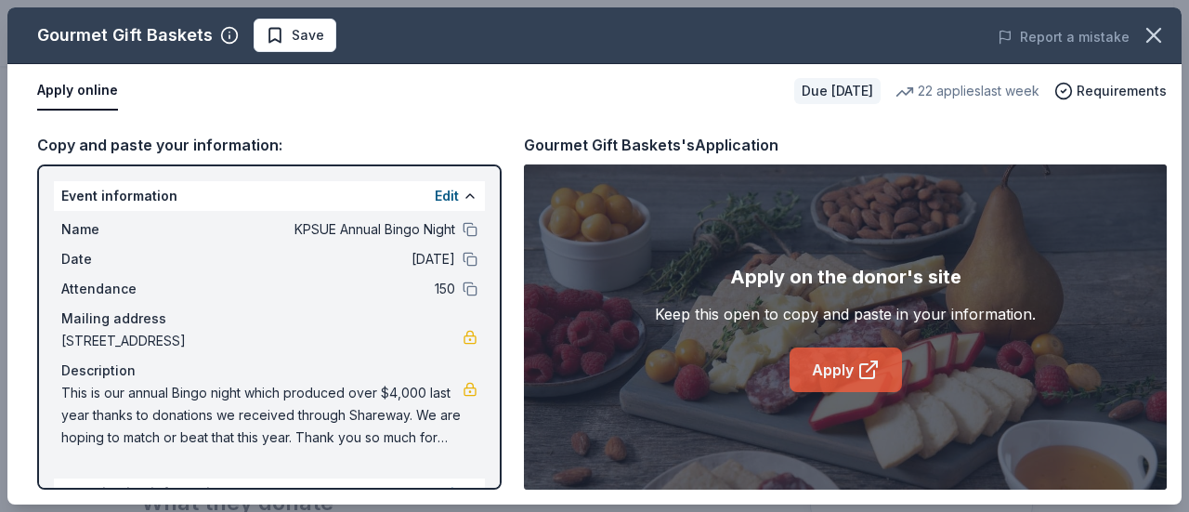
click at [854, 373] on link "Apply" at bounding box center [845, 369] width 112 height 45
click at [297, 48] on button "Save" at bounding box center [295, 35] width 83 height 33
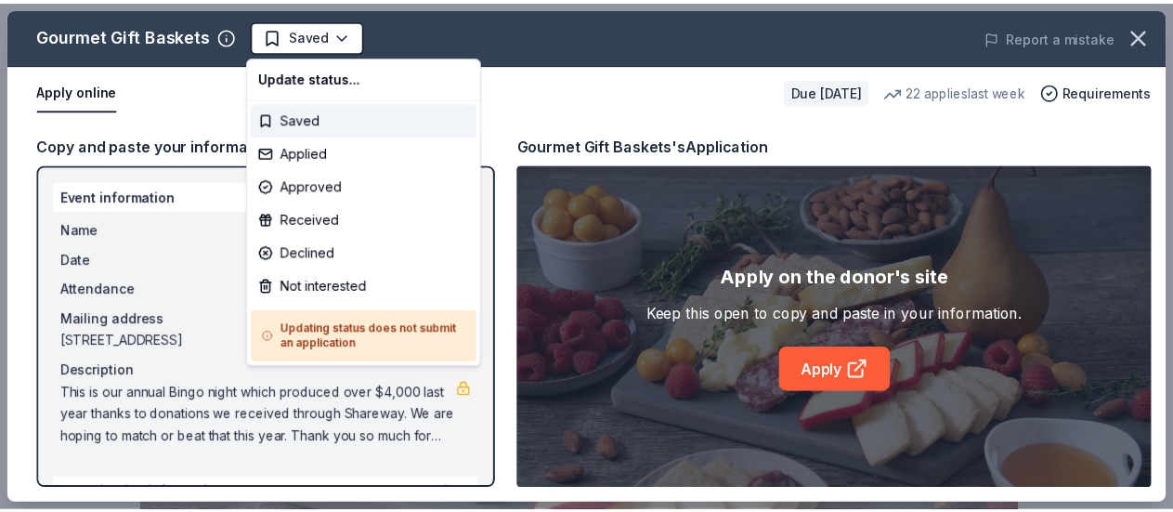
scroll to position [0, 0]
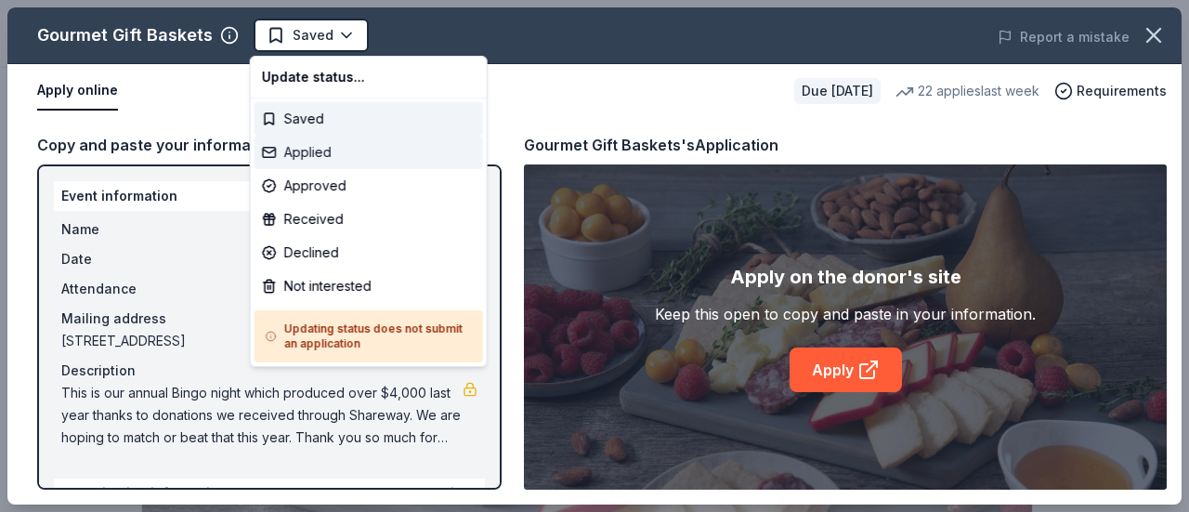
click at [303, 155] on div "Applied" at bounding box center [368, 152] width 228 height 33
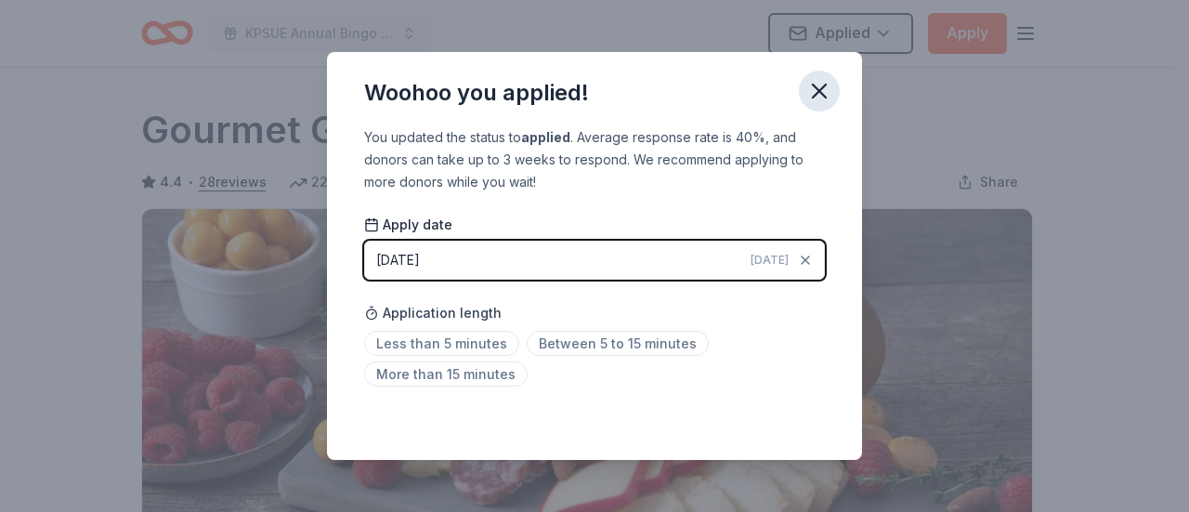
click at [819, 94] on icon "button" at bounding box center [819, 91] width 26 height 26
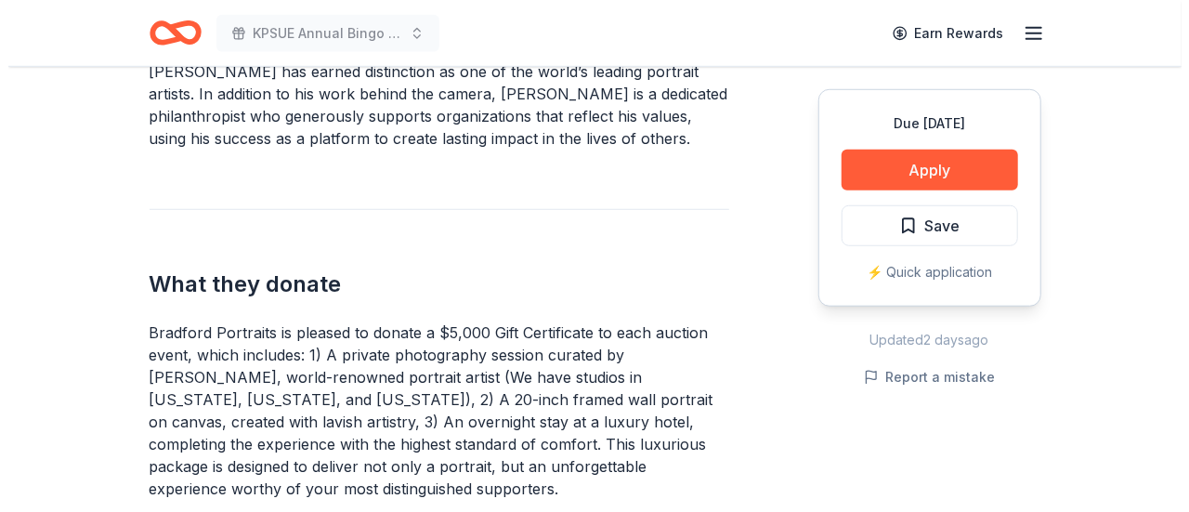
scroll to position [630, 0]
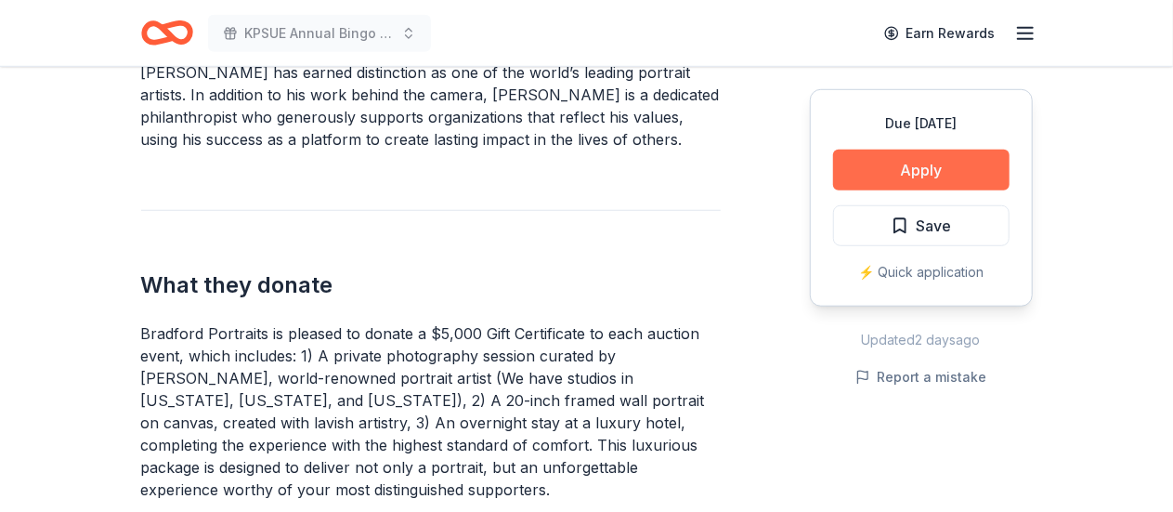
click at [932, 176] on button "Apply" at bounding box center [921, 170] width 176 height 41
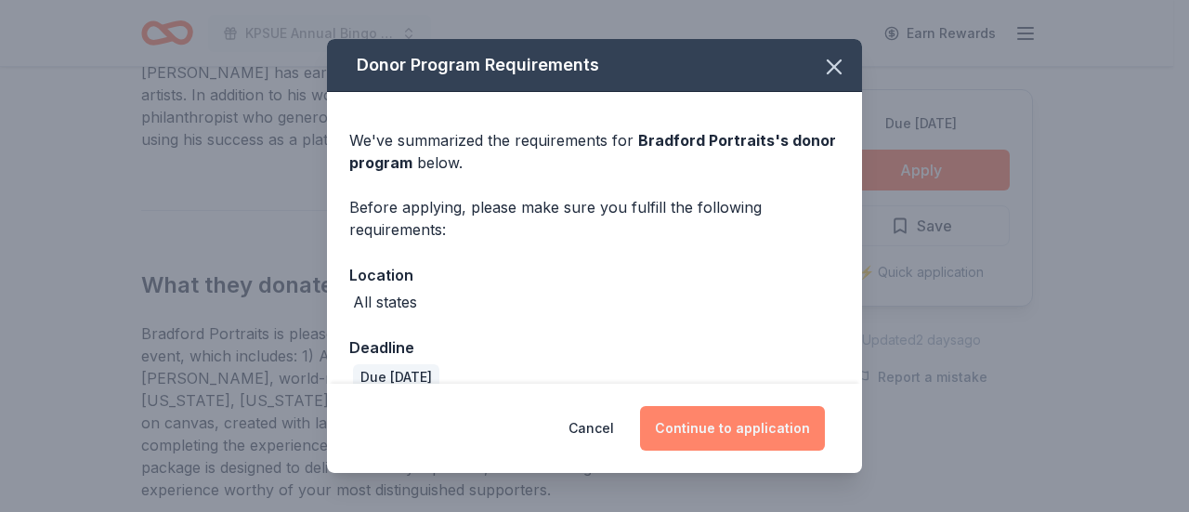
click at [721, 432] on button "Continue to application" at bounding box center [732, 428] width 185 height 45
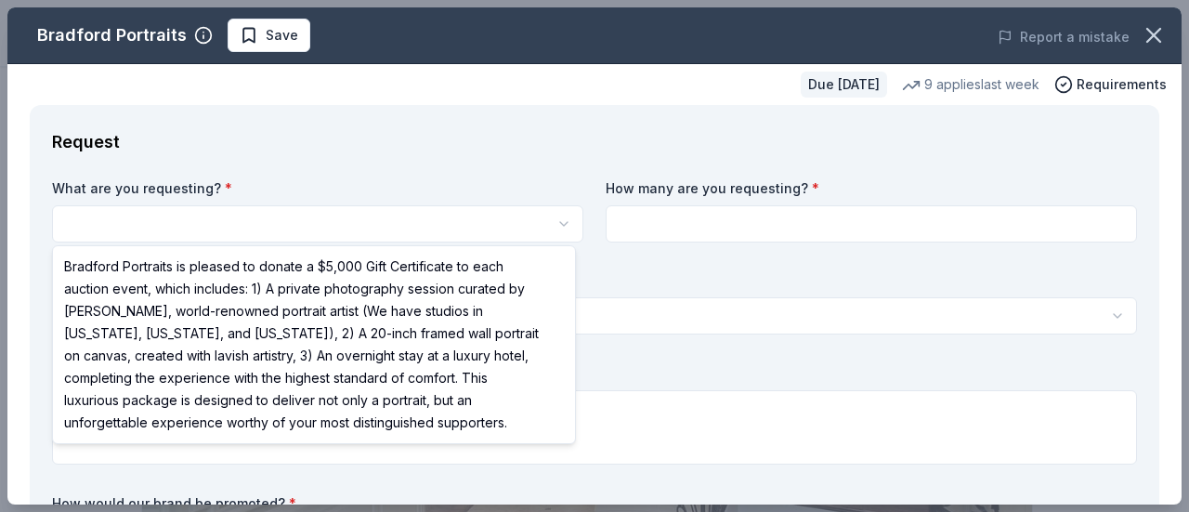
scroll to position [0, 0]
select select "Bradford Portraits is pleased to donate a $5,000 Gift Certificate to each aucti…"
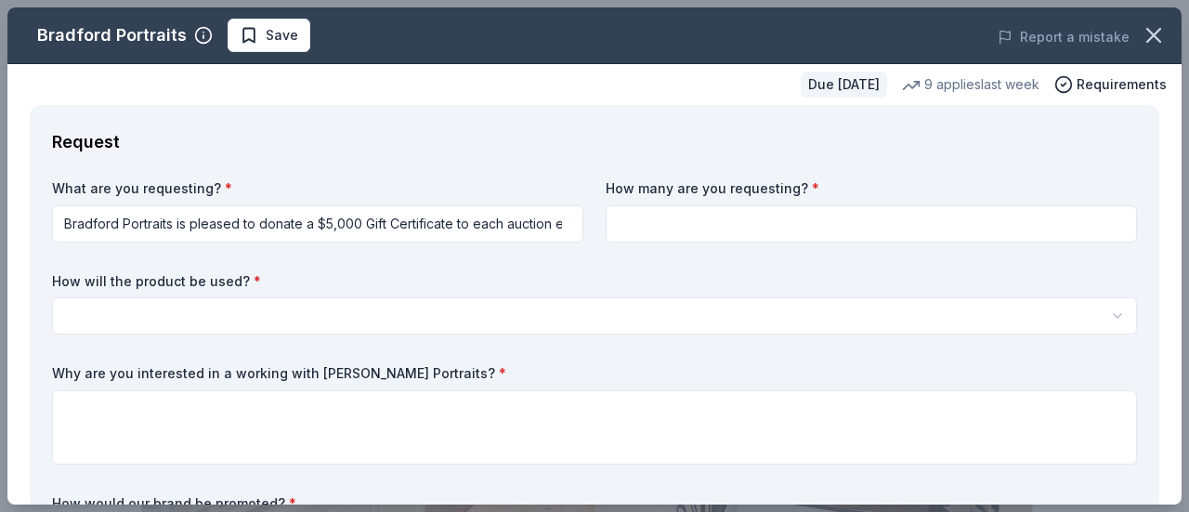
click at [661, 229] on input at bounding box center [871, 223] width 531 height 37
type input "1"
click at [632, 330] on html "KPSUE Annual Bingo Night Save Apply Due [DATE] Share Bradford Portraits New 9 a…" at bounding box center [594, 256] width 1189 height 512
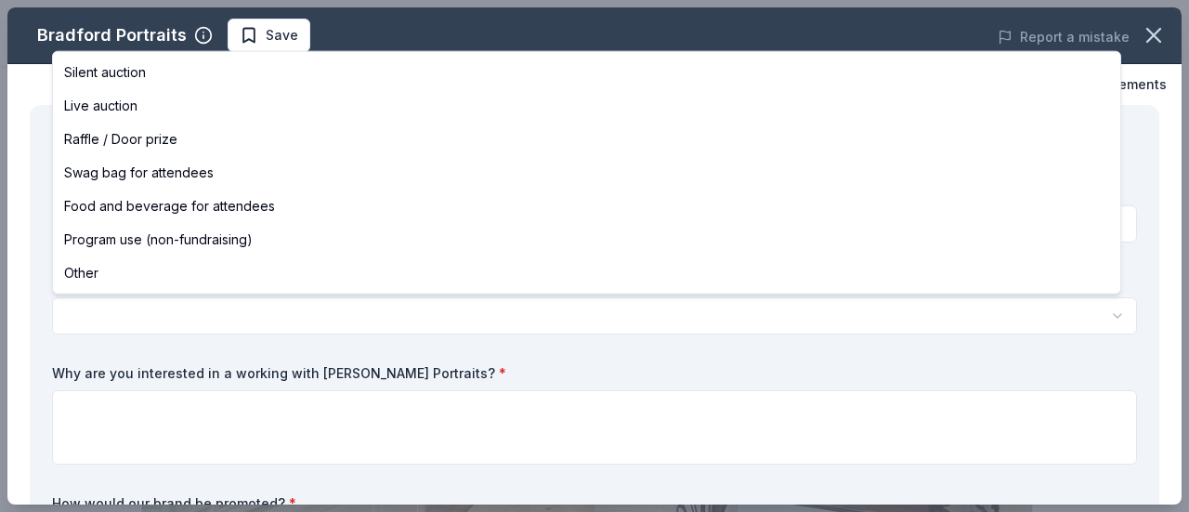
select select "liveAuction"
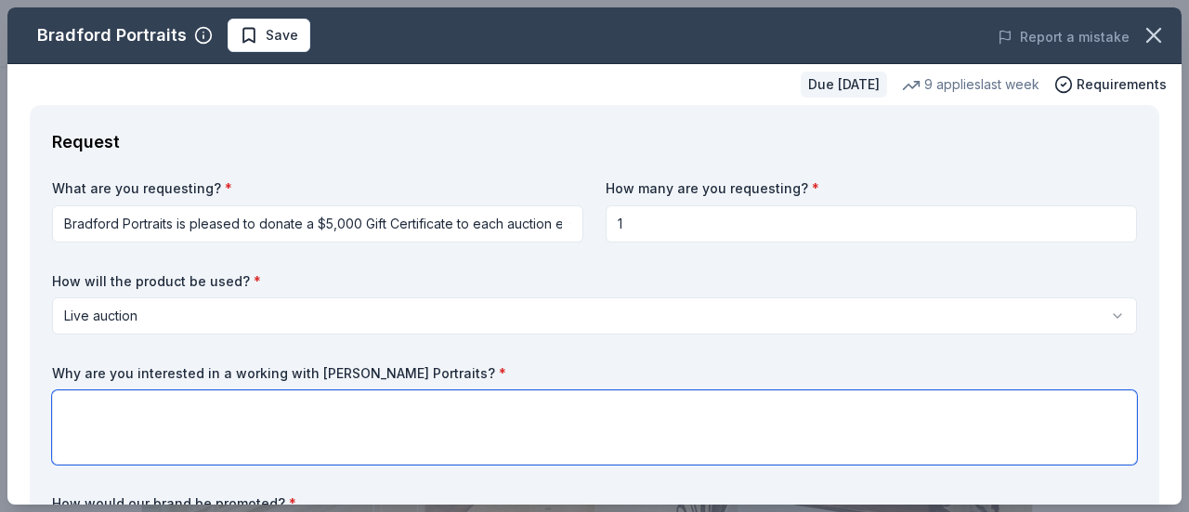
click at [386, 400] on textarea at bounding box center [594, 427] width 1085 height 74
paste textarea "Through our core programs, we provide free school uniforms and fully stocked ba…"
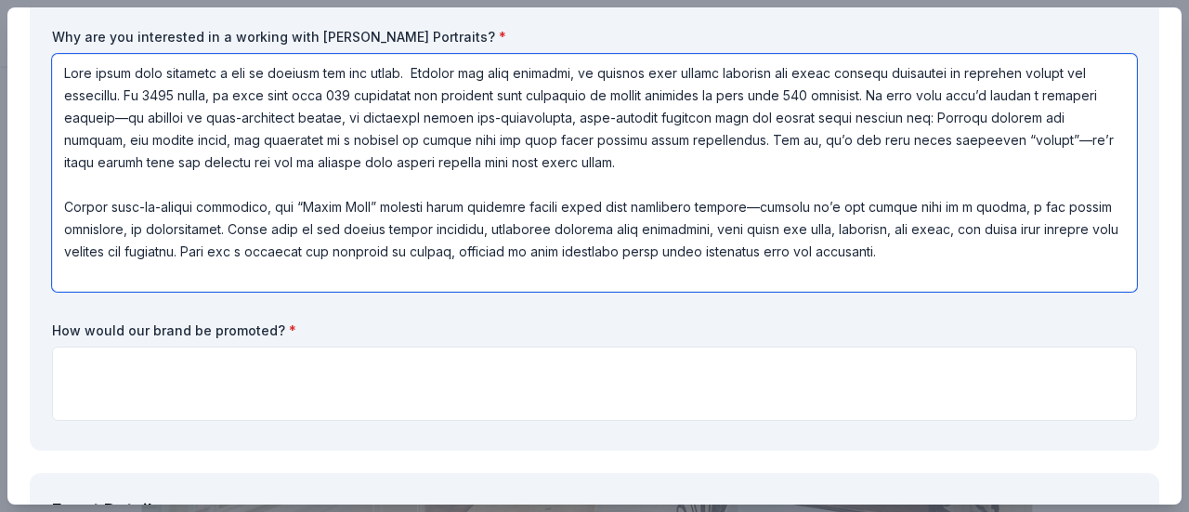
scroll to position [341, 0]
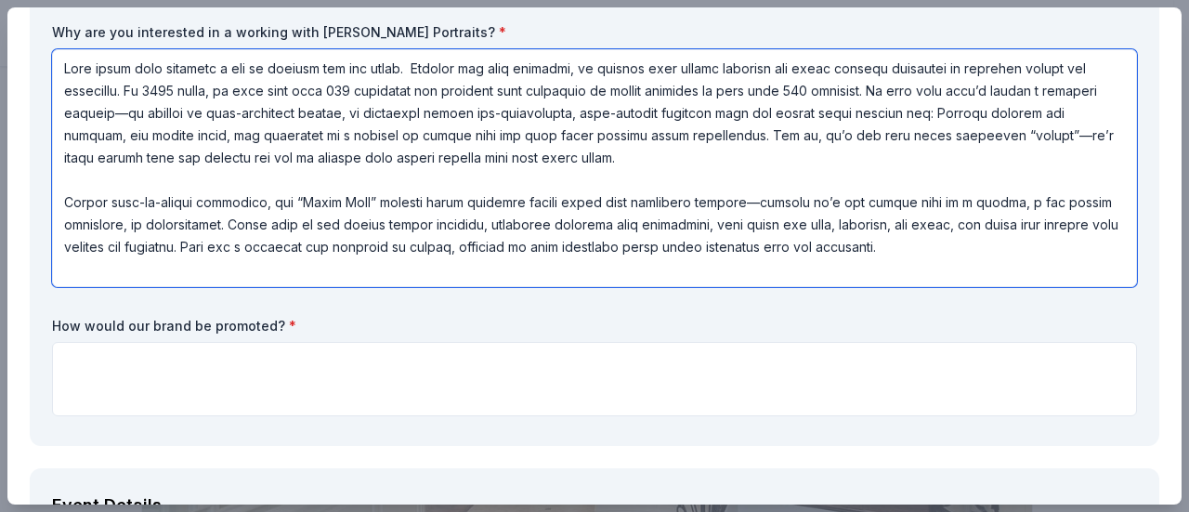
type textarea "This prize will generate a lot of revenue for our cause. Through our core progr…"
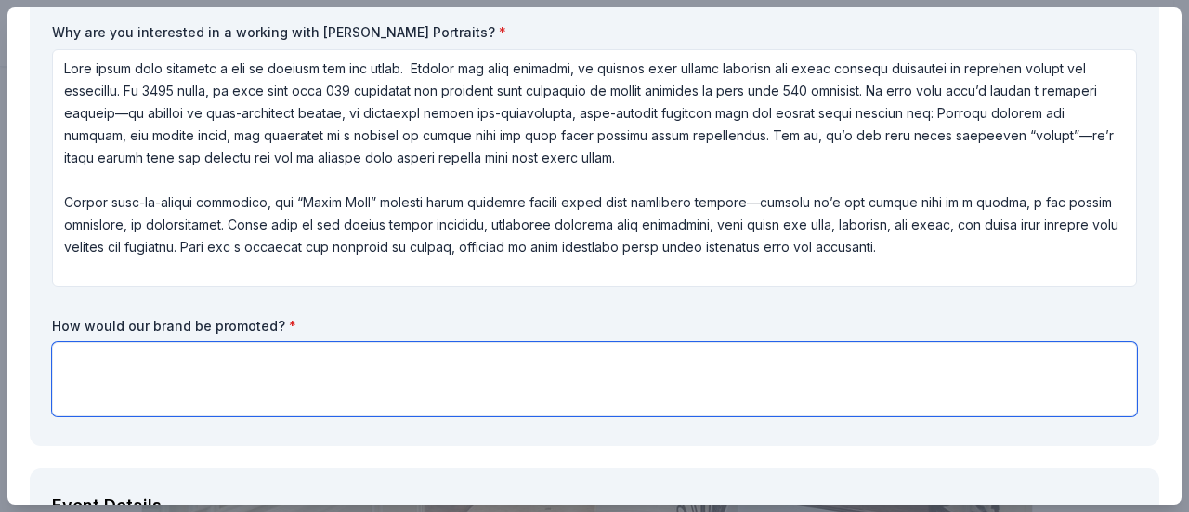
click at [554, 371] on textarea at bounding box center [594, 379] width 1085 height 74
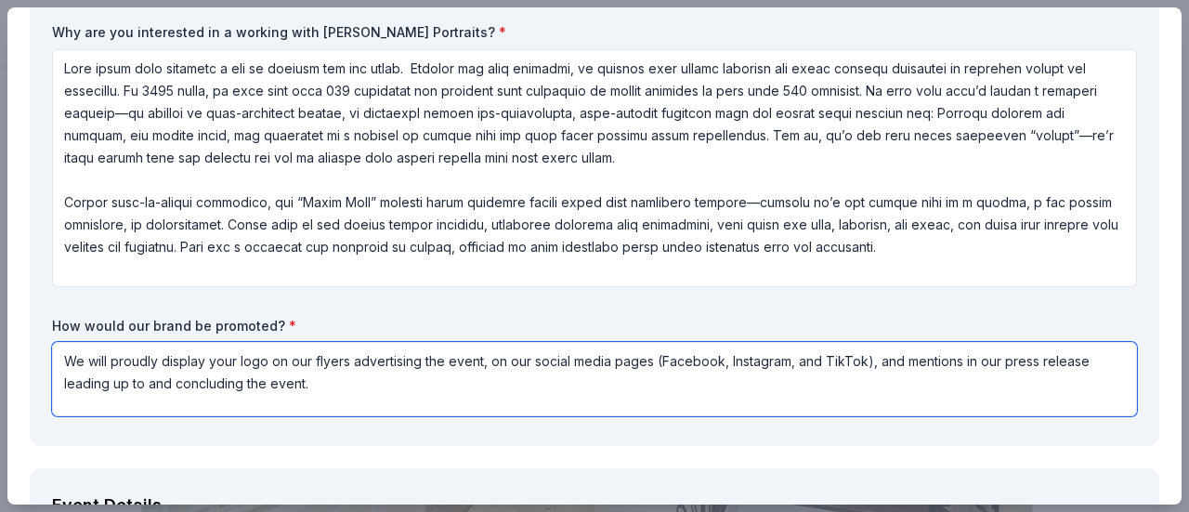
type textarea "We will proudly display your logo on our flyers advertising the event, on our s…"
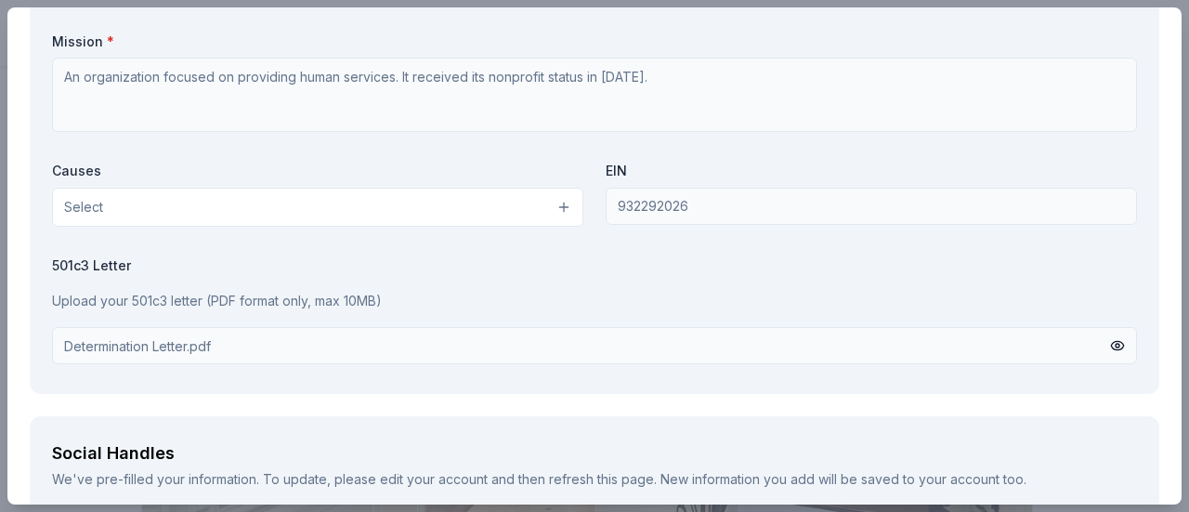
scroll to position [2143, 0]
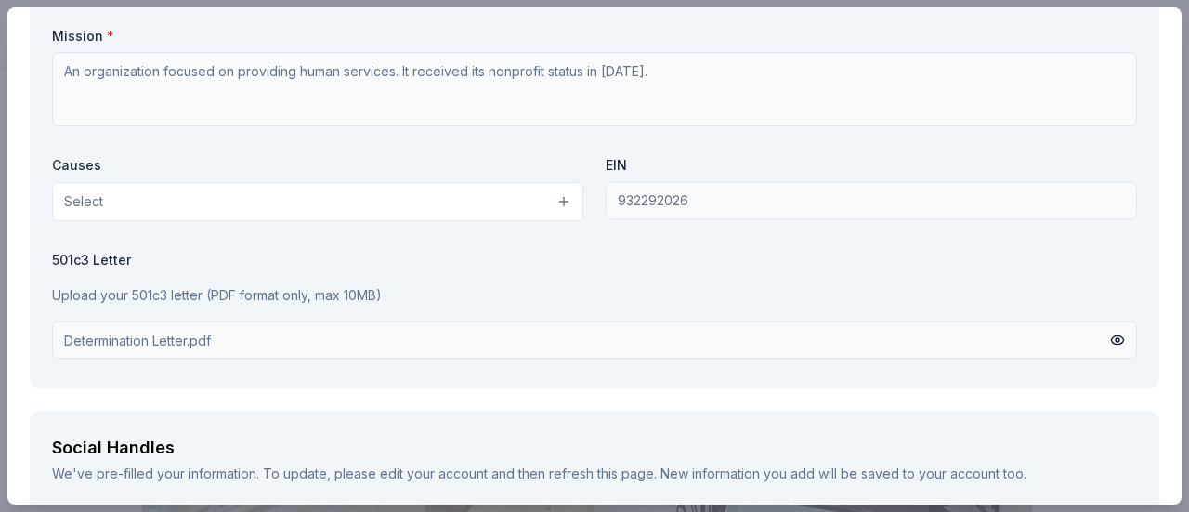
click at [550, 195] on button "Select" at bounding box center [317, 201] width 531 height 39
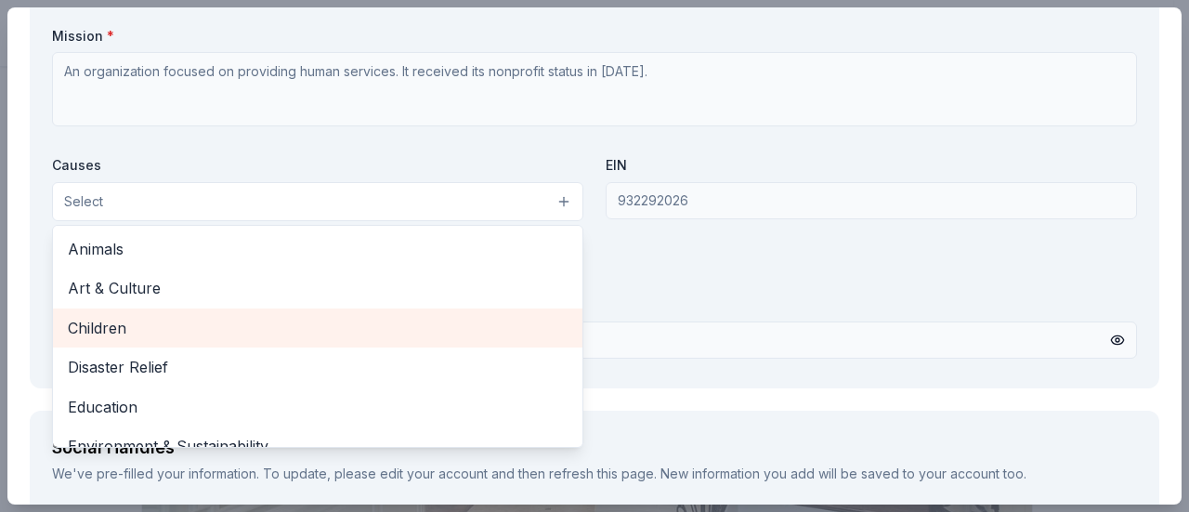
click at [160, 330] on span "Children" at bounding box center [318, 328] width 500 height 24
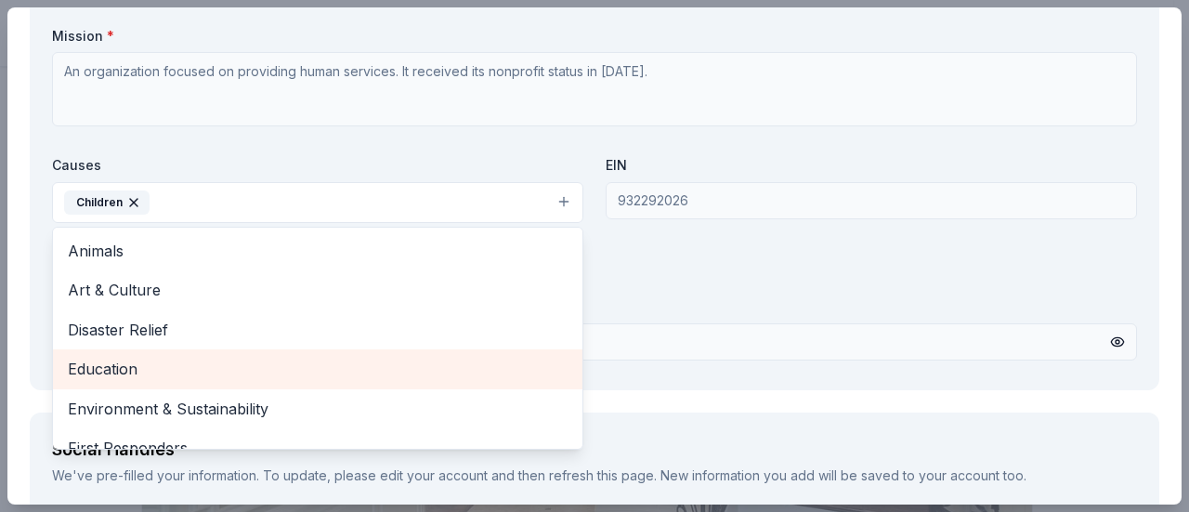
click at [224, 378] on div "Education" at bounding box center [317, 368] width 529 height 39
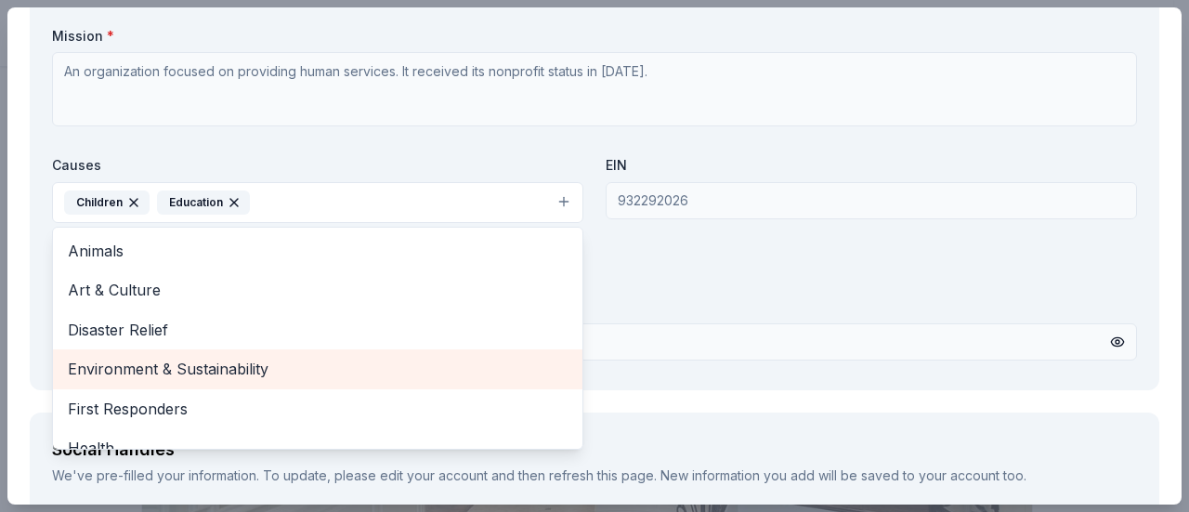
click at [224, 378] on div "Environment & Sustainability" at bounding box center [317, 368] width 529 height 39
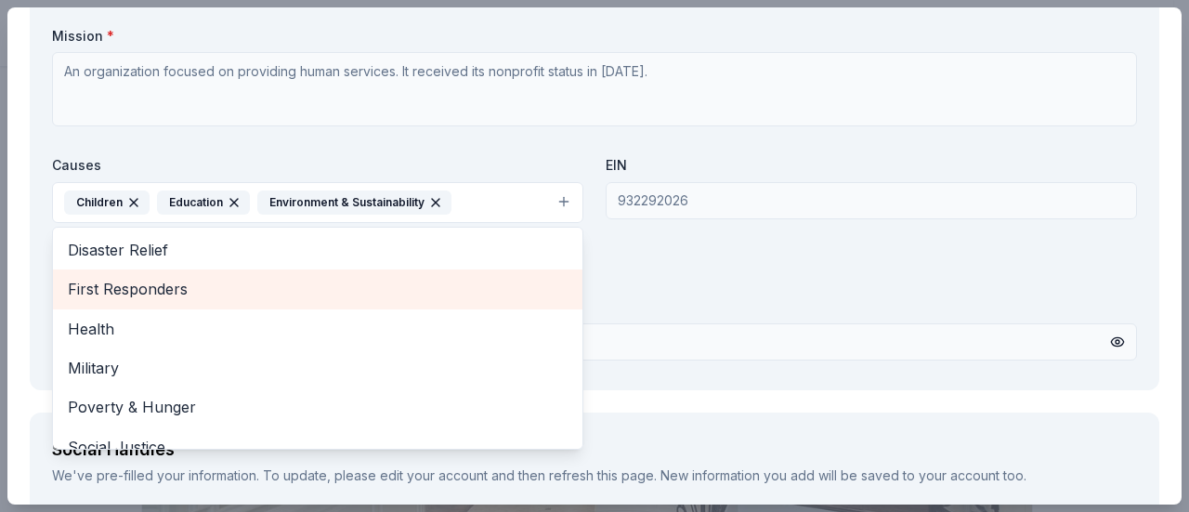
scroll to position [139, 0]
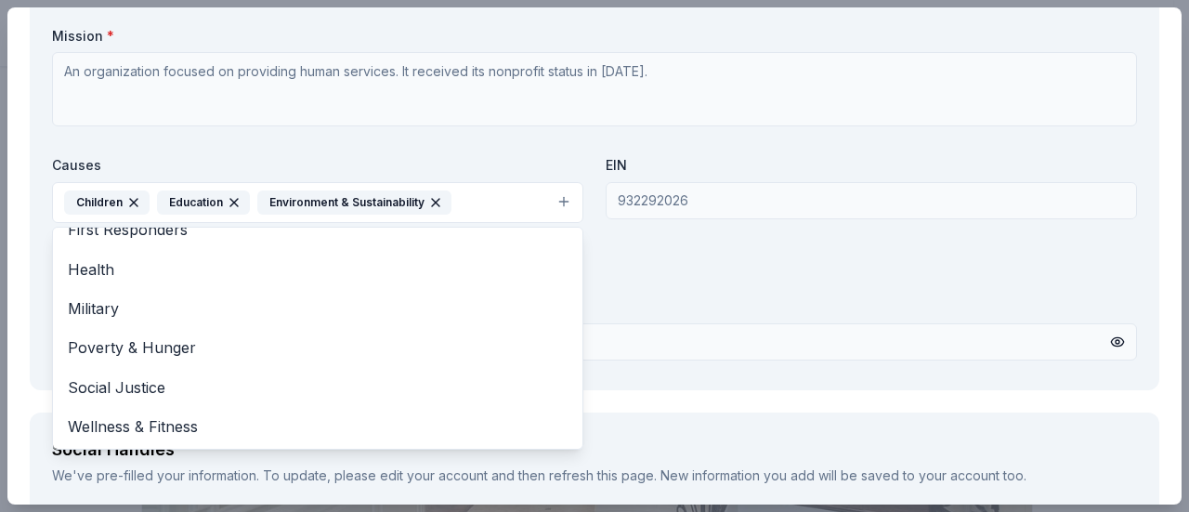
click at [658, 283] on div "Organization Name * Knj Ps Uniform Exchange Organization Website https://www.kp…" at bounding box center [594, 150] width 1085 height 433
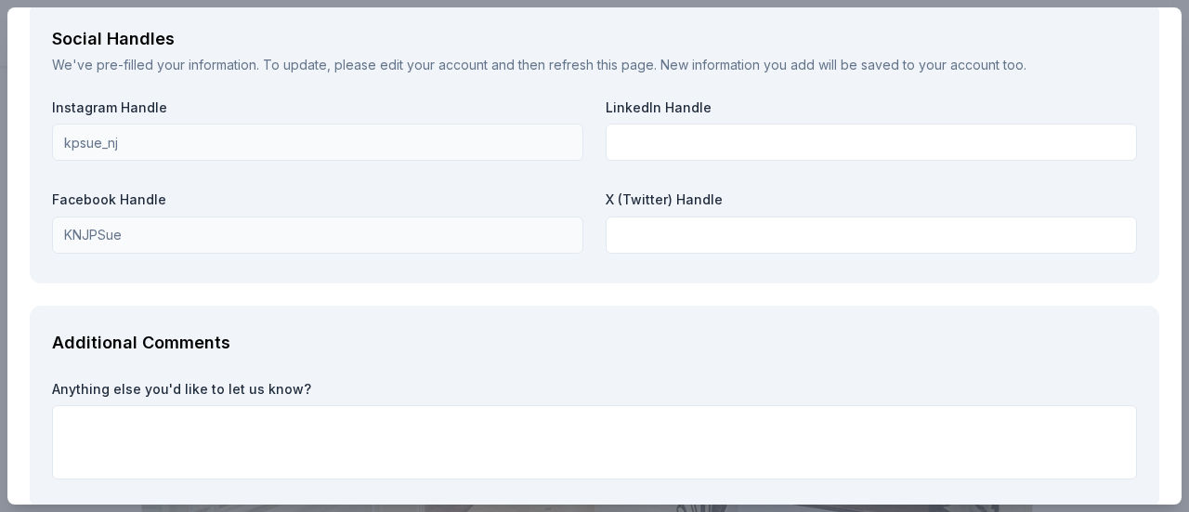
scroll to position [2556, 0]
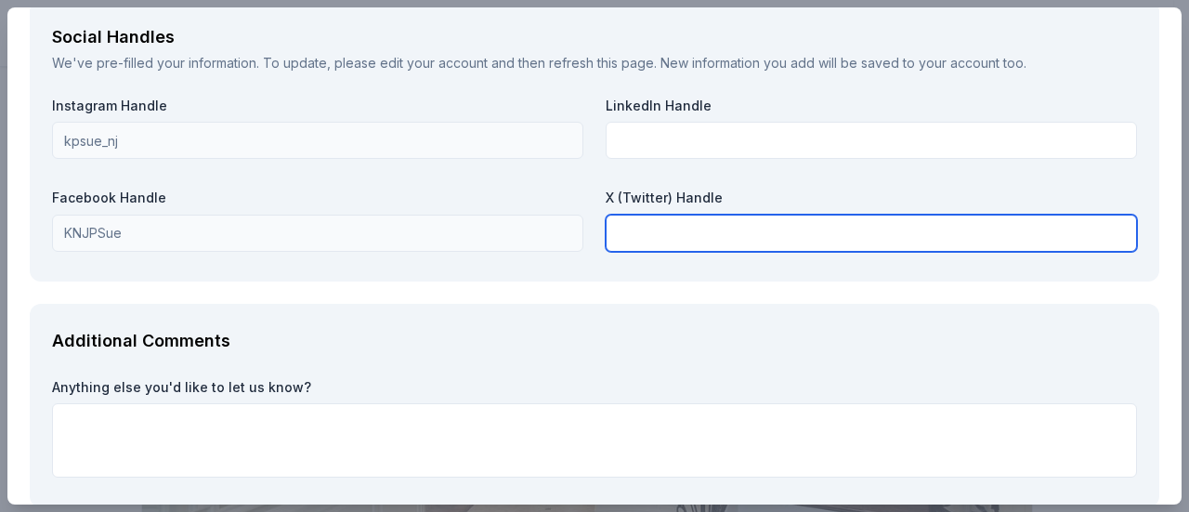
click at [672, 226] on input "text" at bounding box center [871, 233] width 531 height 37
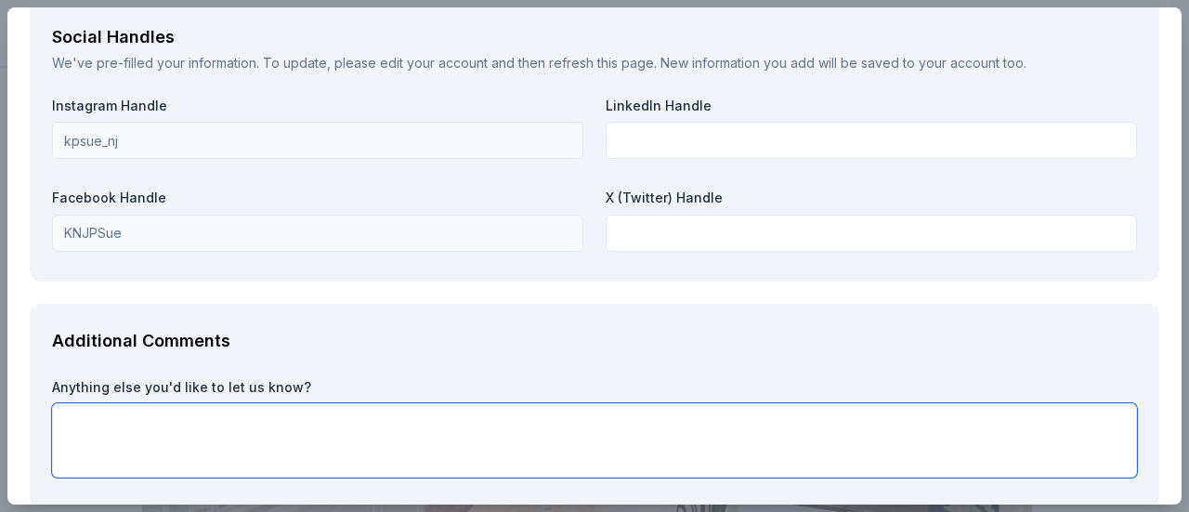
click at [262, 411] on textarea at bounding box center [594, 440] width 1085 height 74
paste textarea "KNJ PS Uniform Exchange is a grassroots nonprofit serving the 40,000+ residents…"
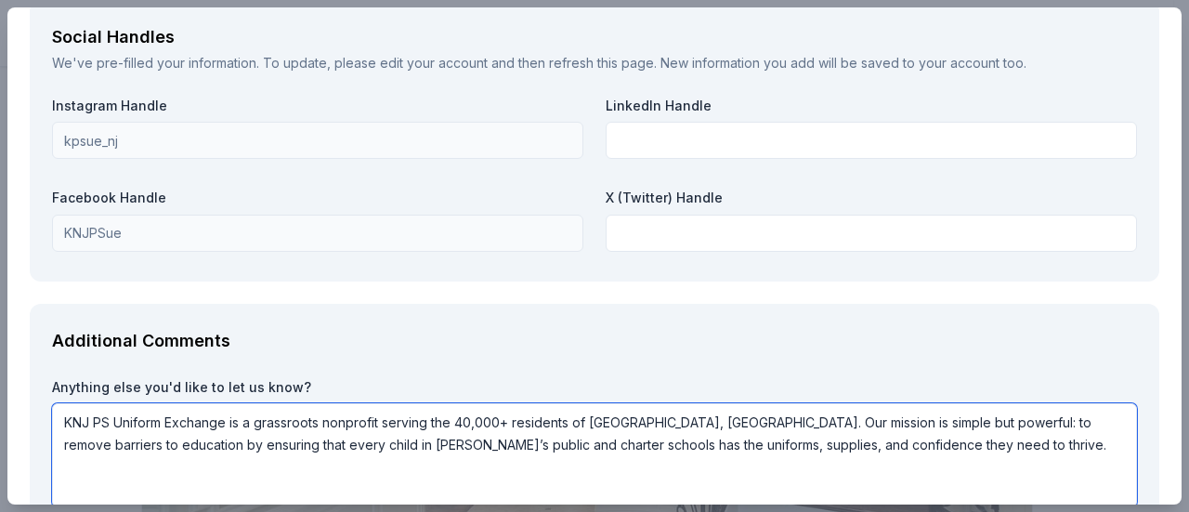
paste textarea "Every year, our annual School Supplies Drive is the heart of our work and our p…"
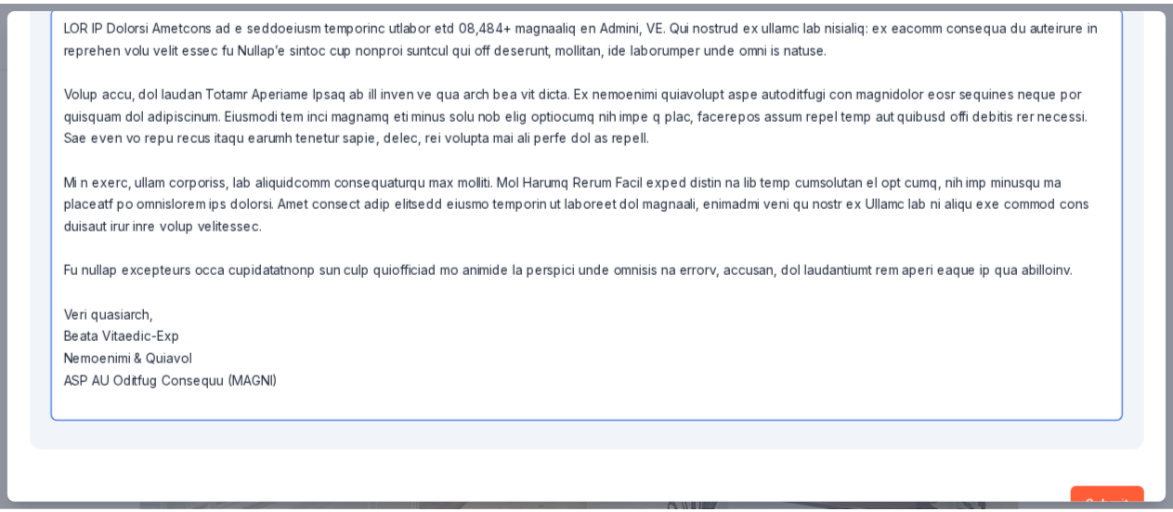
scroll to position [2992, 0]
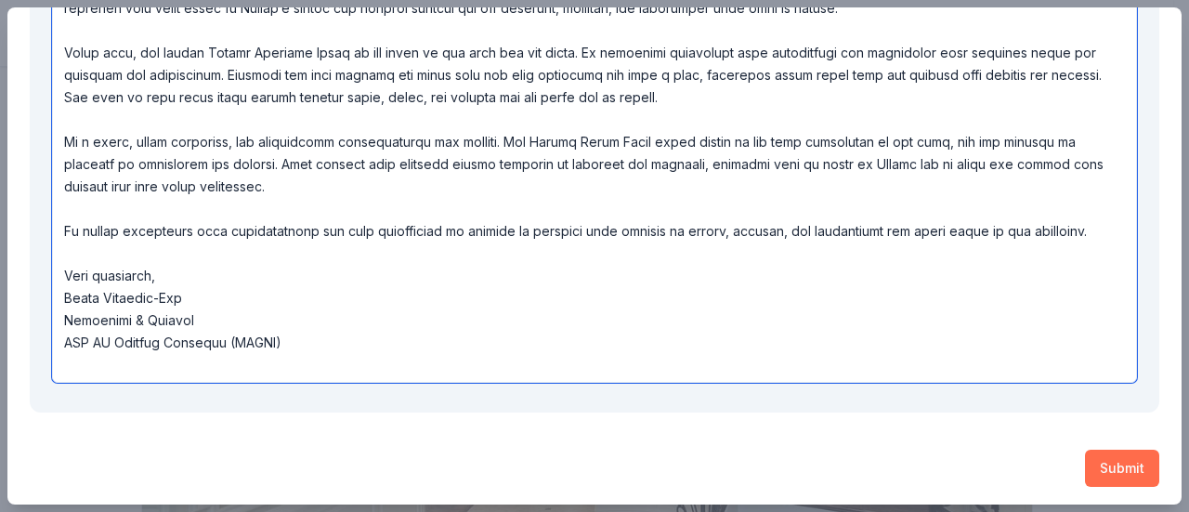
type textarea "KNJ PS Uniform Exchange is a grassroots nonprofit serving the 40,000+ residents…"
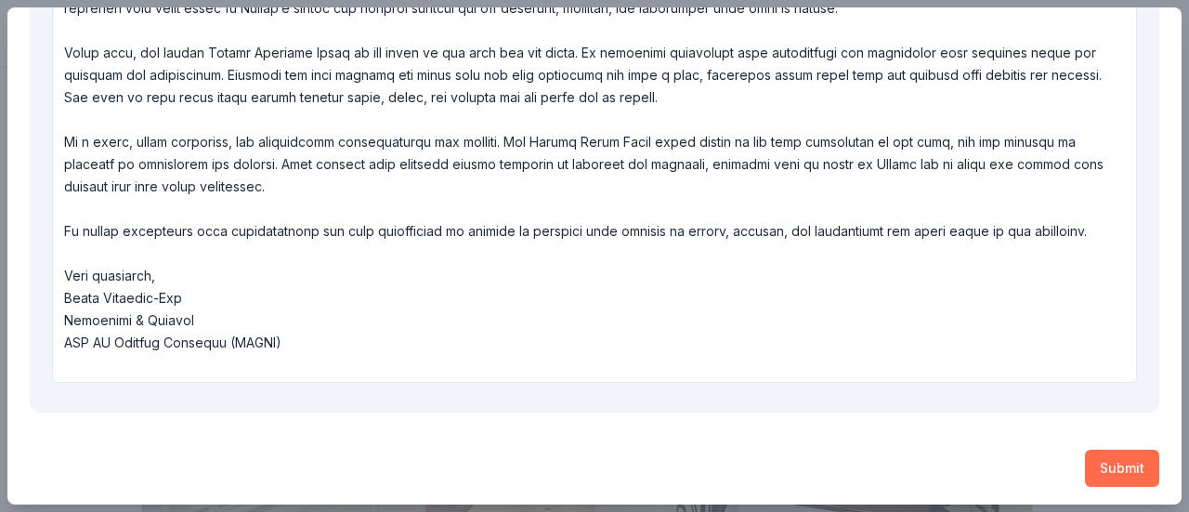
click at [1096, 463] on button "Submit" at bounding box center [1122, 467] width 74 height 37
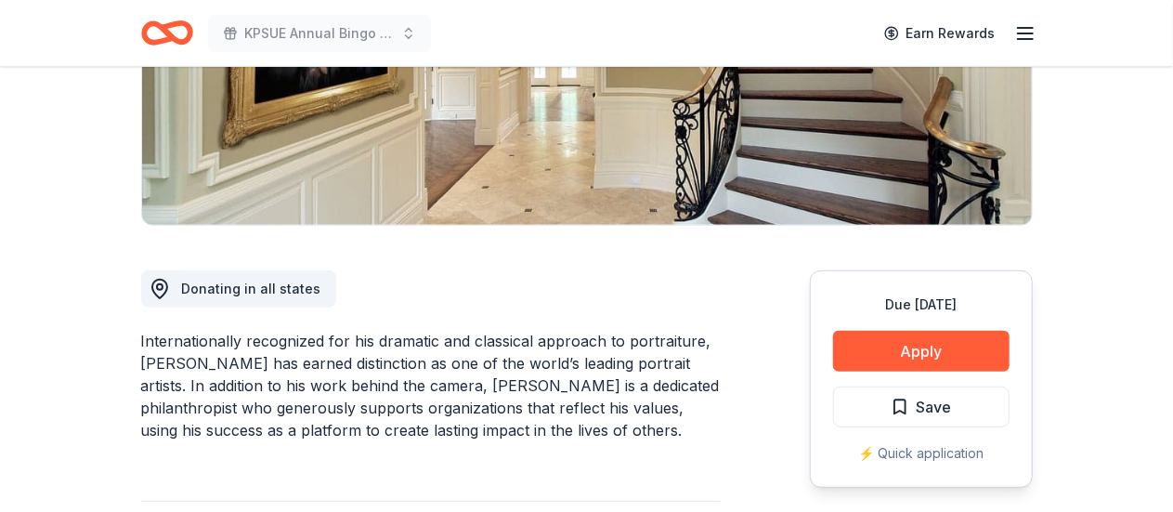
scroll to position [340, 0]
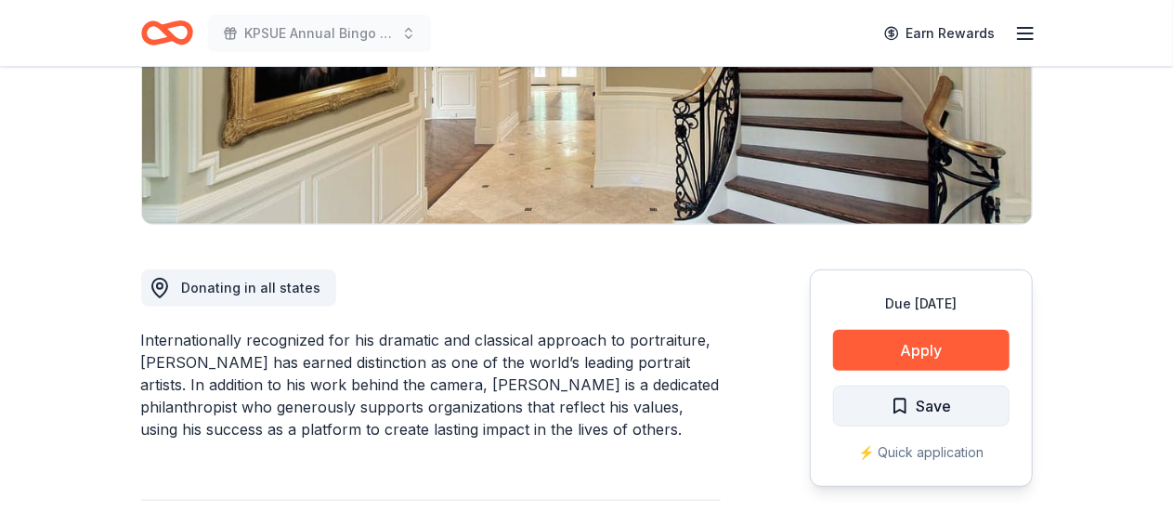
click at [867, 398] on button "Save" at bounding box center [921, 405] width 176 height 41
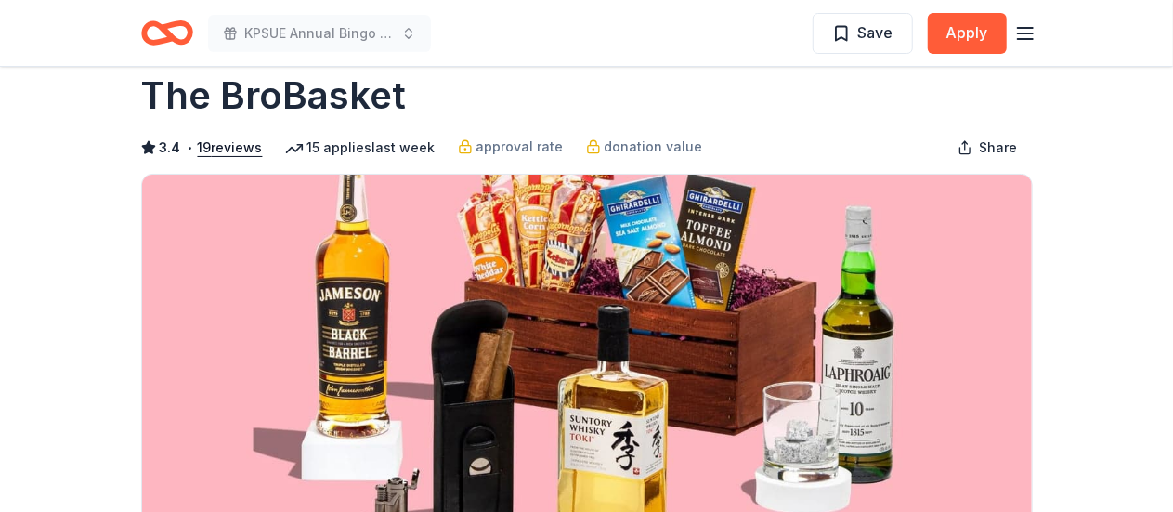
scroll to position [36, 0]
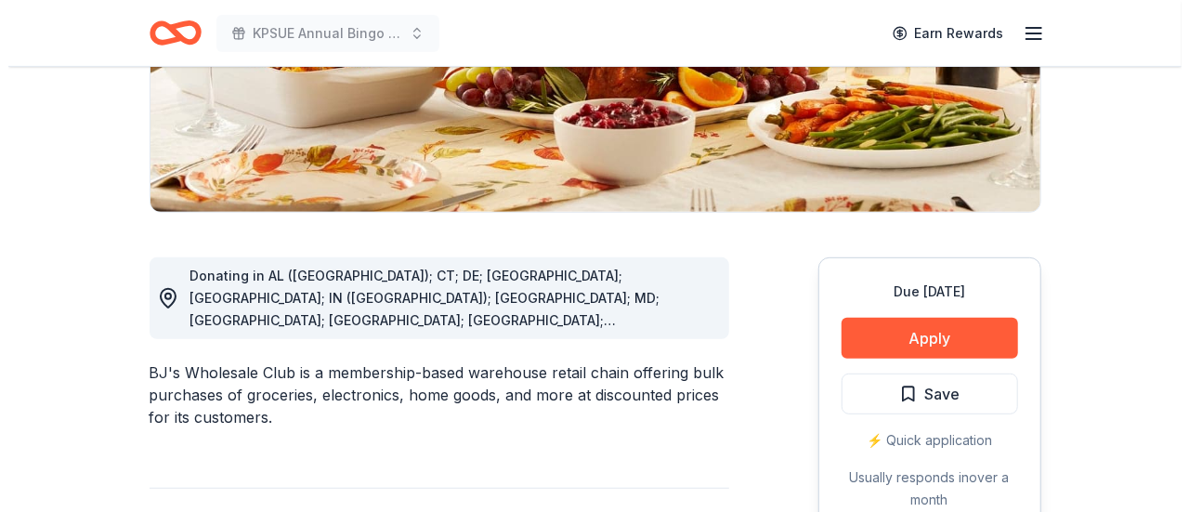
scroll to position [353, 0]
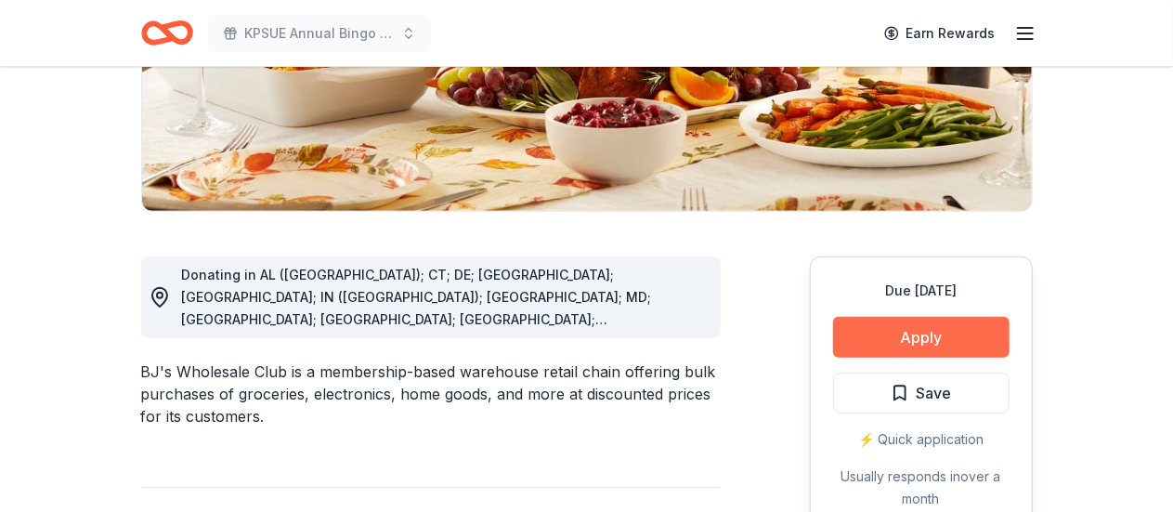
click at [896, 341] on button "Apply" at bounding box center [921, 337] width 176 height 41
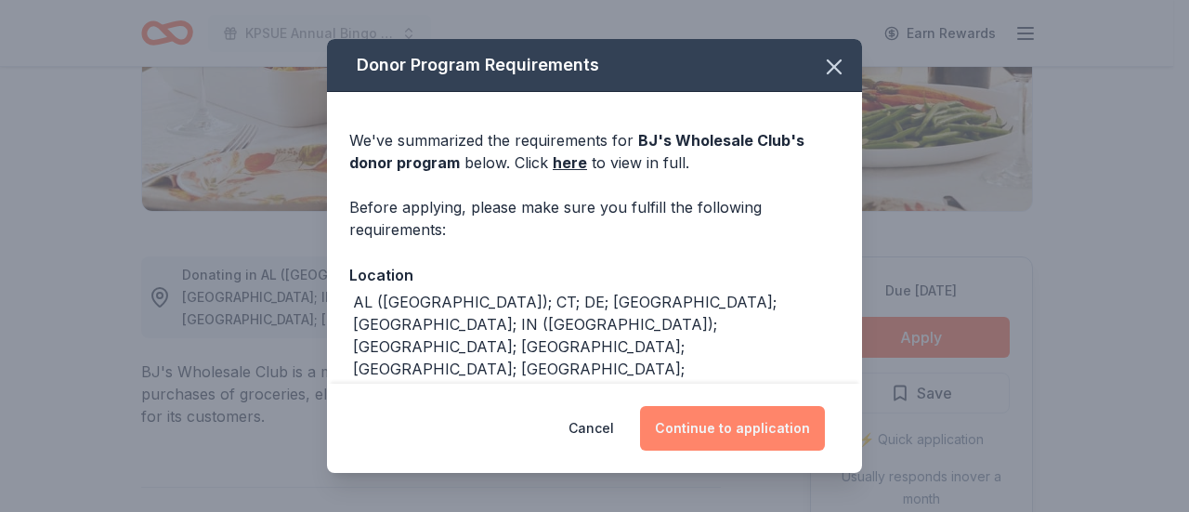
click at [753, 439] on button "Continue to application" at bounding box center [732, 428] width 185 height 45
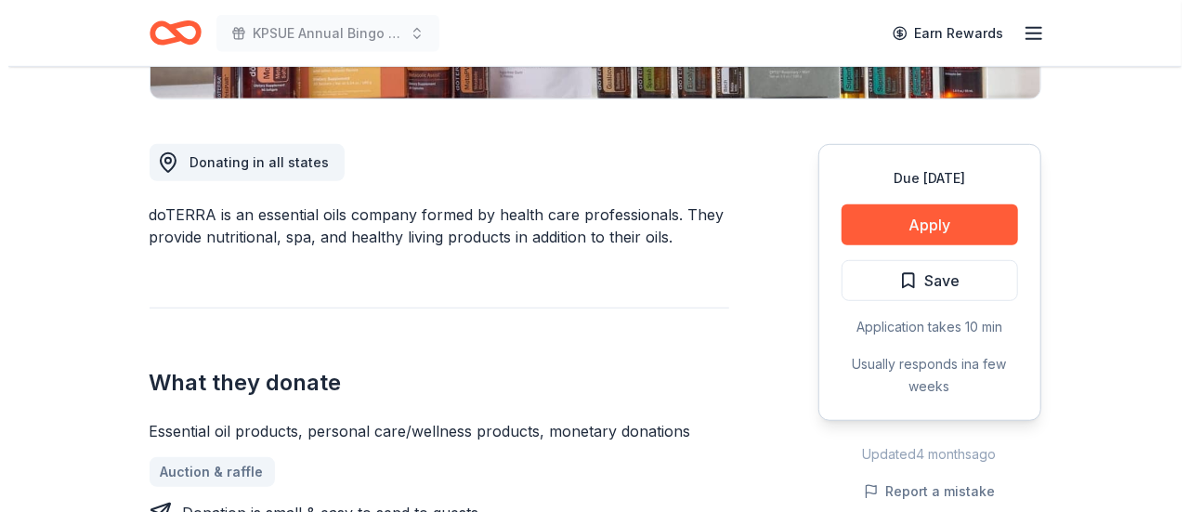
scroll to position [468, 0]
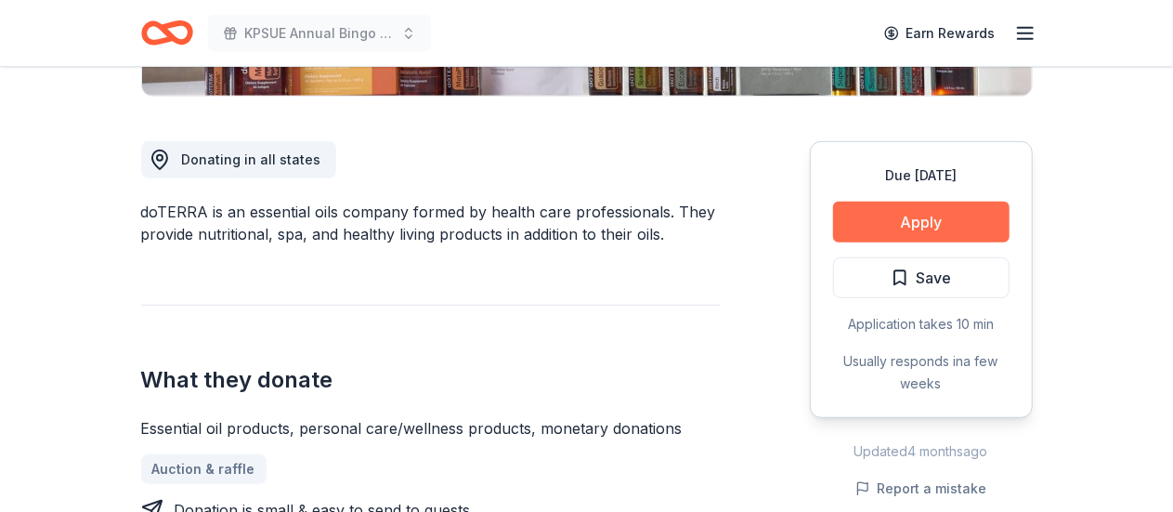
click at [931, 211] on button "Apply" at bounding box center [921, 222] width 176 height 41
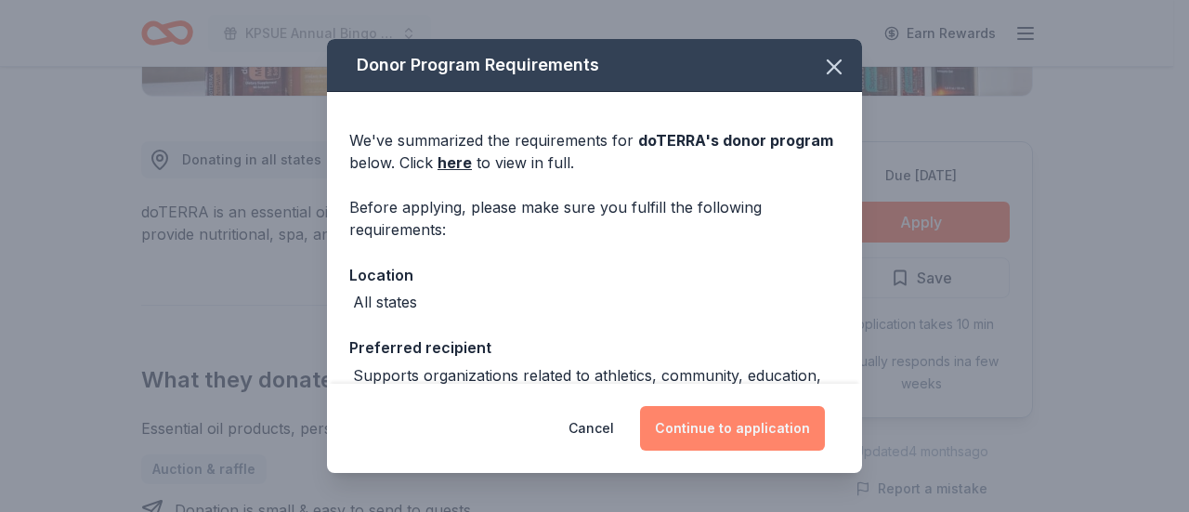
click at [738, 433] on button "Continue to application" at bounding box center [732, 428] width 185 height 45
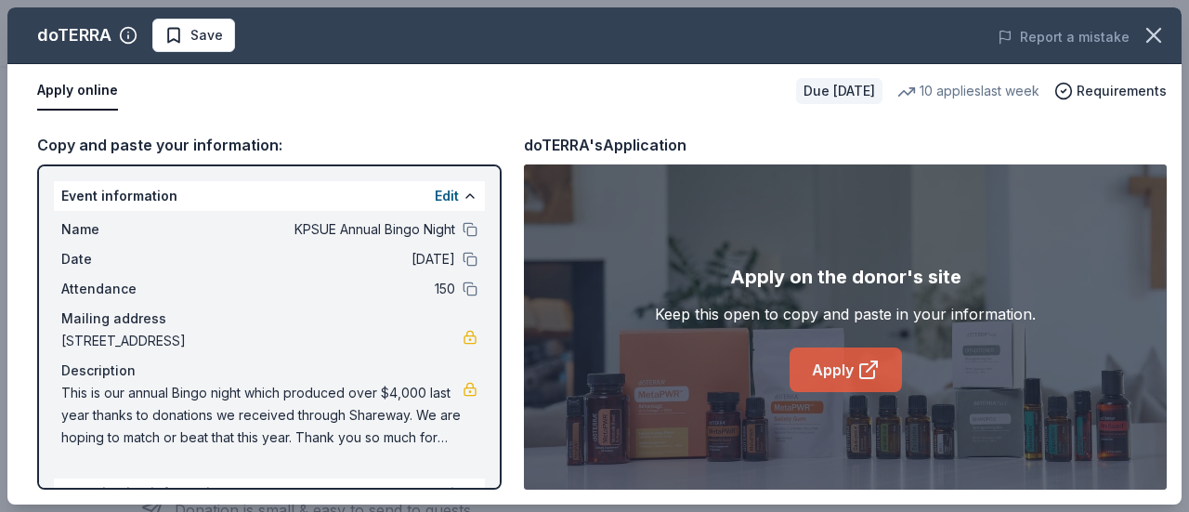
click at [845, 371] on link "Apply" at bounding box center [845, 369] width 112 height 45
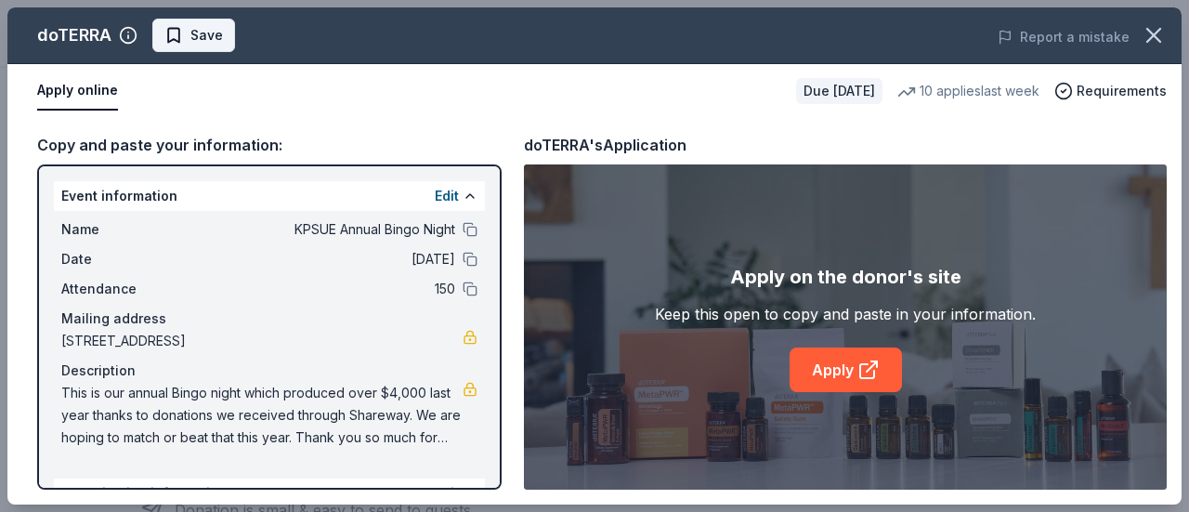
click at [187, 36] on span "Save" at bounding box center [193, 35] width 59 height 22
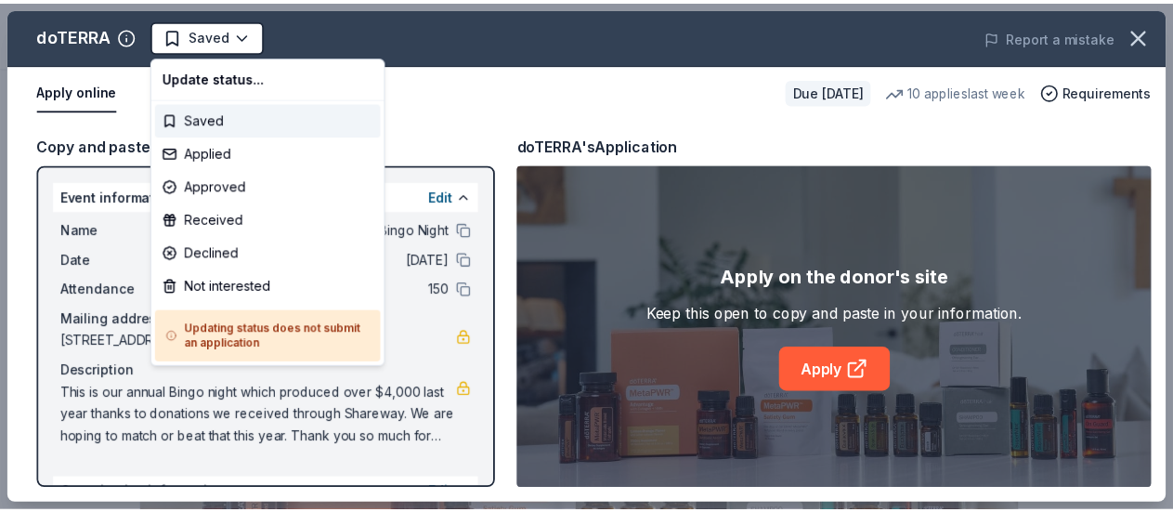
scroll to position [0, 0]
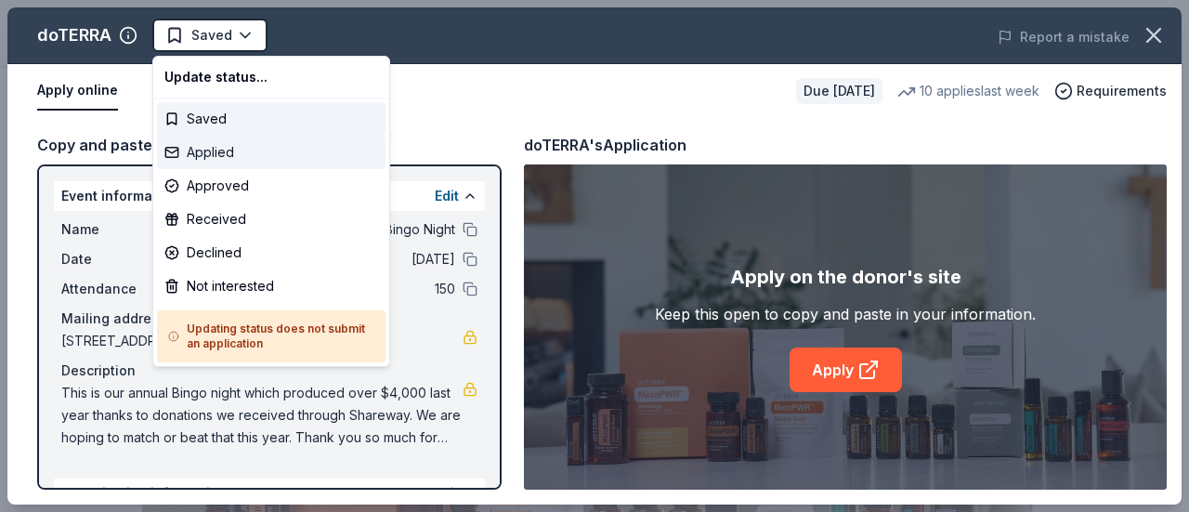
click at [180, 151] on div "Applied" at bounding box center [271, 152] width 228 height 33
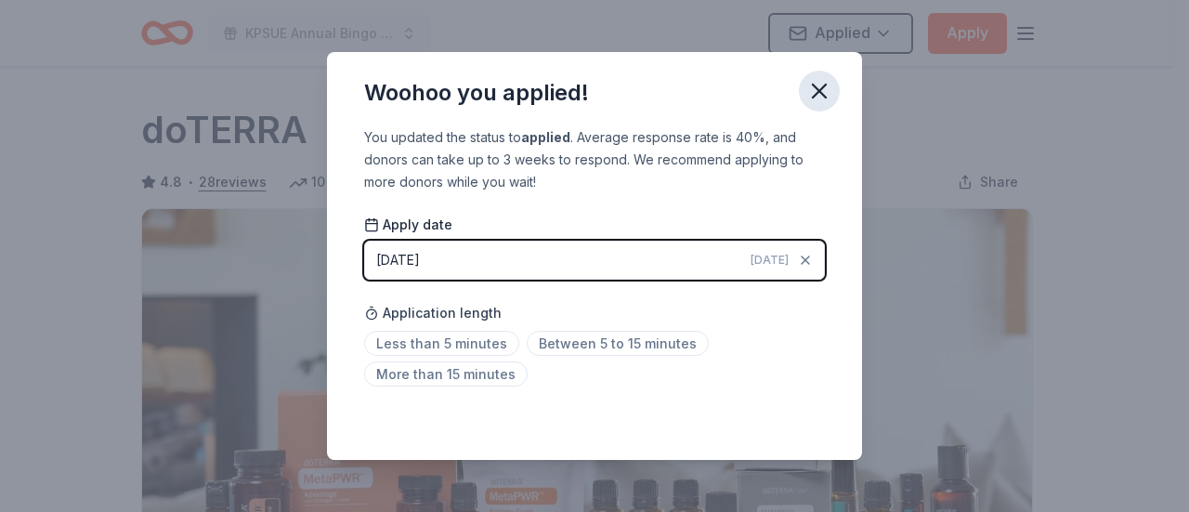
click at [818, 98] on icon "button" at bounding box center [819, 91] width 26 height 26
